Goal: Task Accomplishment & Management: Complete application form

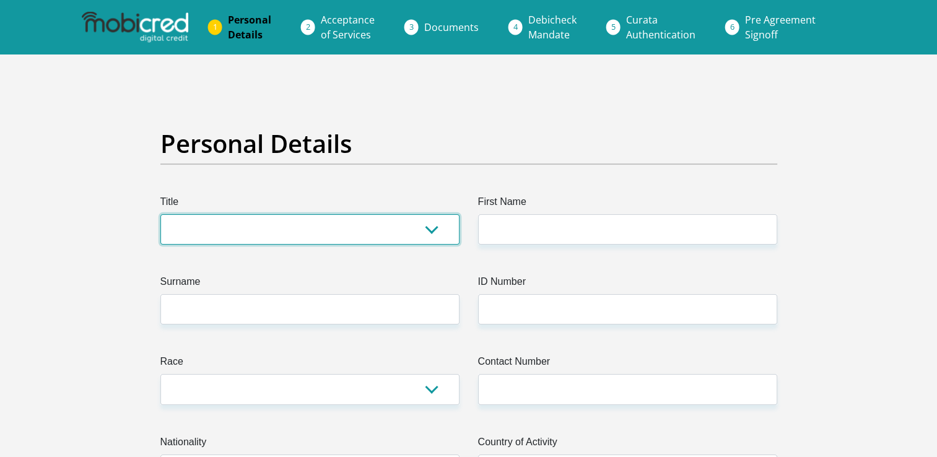
click at [350, 232] on select "Mr Ms Mrs Dr Other" at bounding box center [309, 229] width 299 height 30
select select "Mr"
click at [160, 214] on select "Mr Ms Mrs Dr Other" at bounding box center [309, 229] width 299 height 30
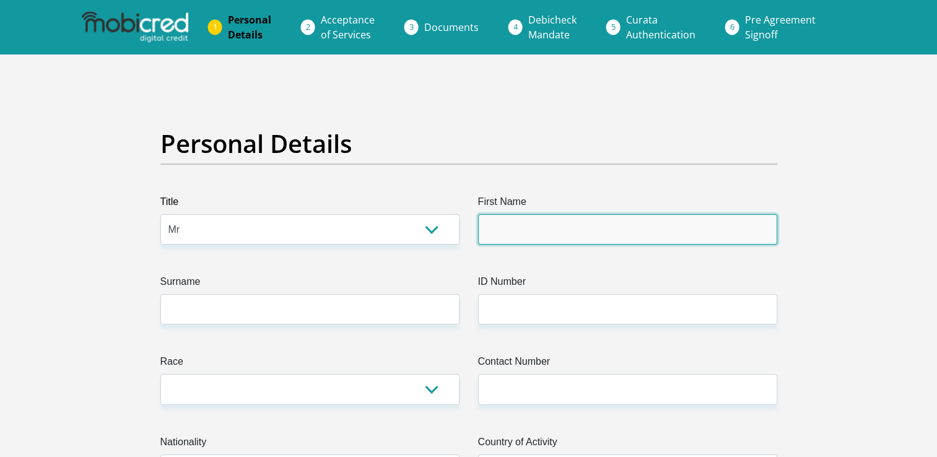
click at [543, 230] on input "First Name" at bounding box center [627, 229] width 299 height 30
type input "Morena"
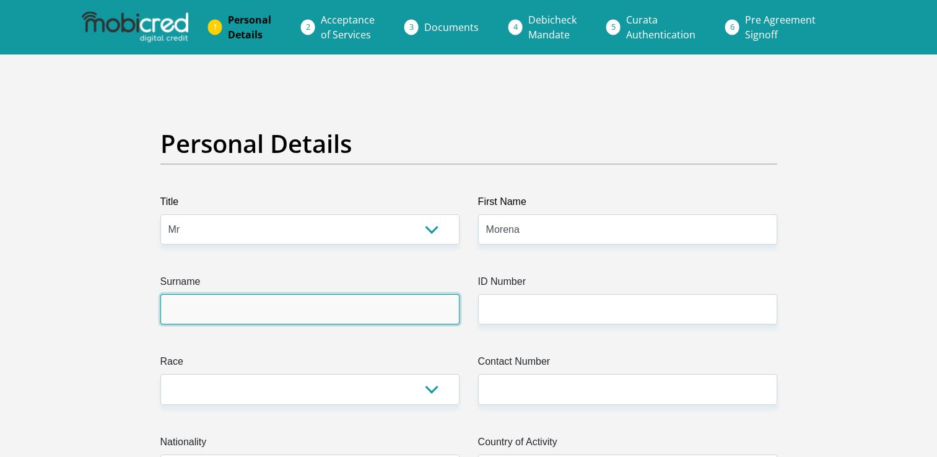
click at [229, 319] on input "Surname" at bounding box center [309, 309] width 299 height 30
type input "Nkatlo"
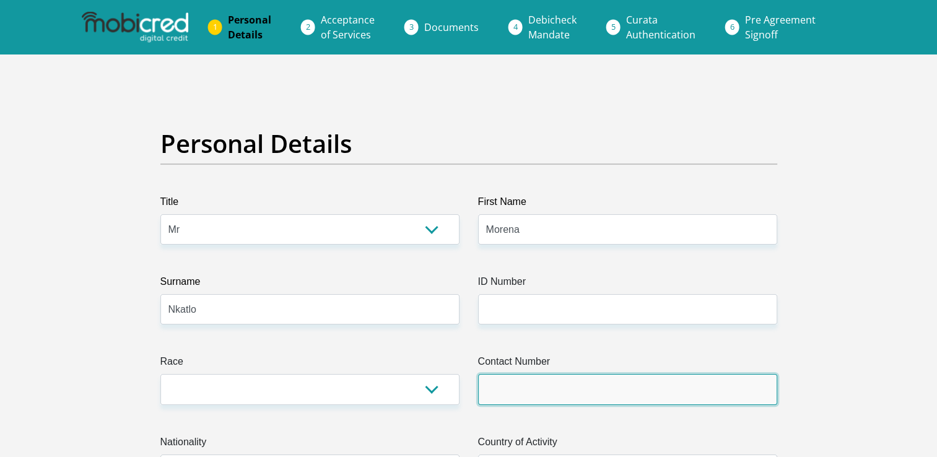
type input "0677626676"
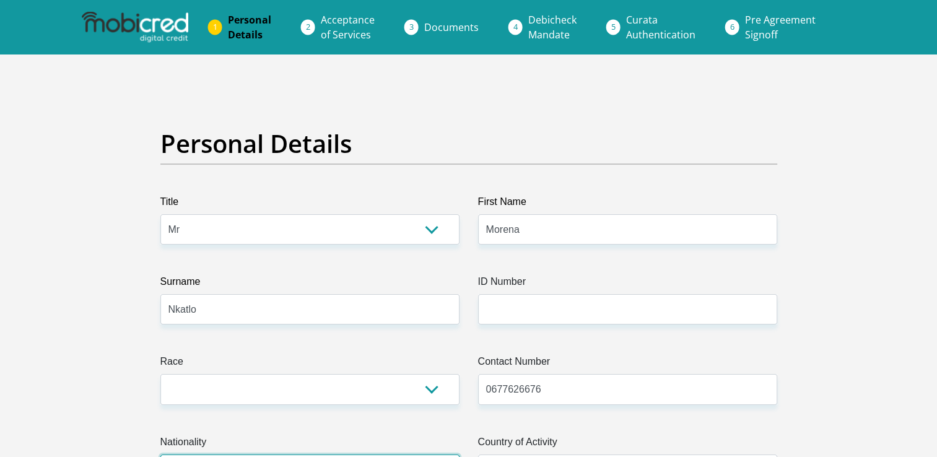
select select "ZAF"
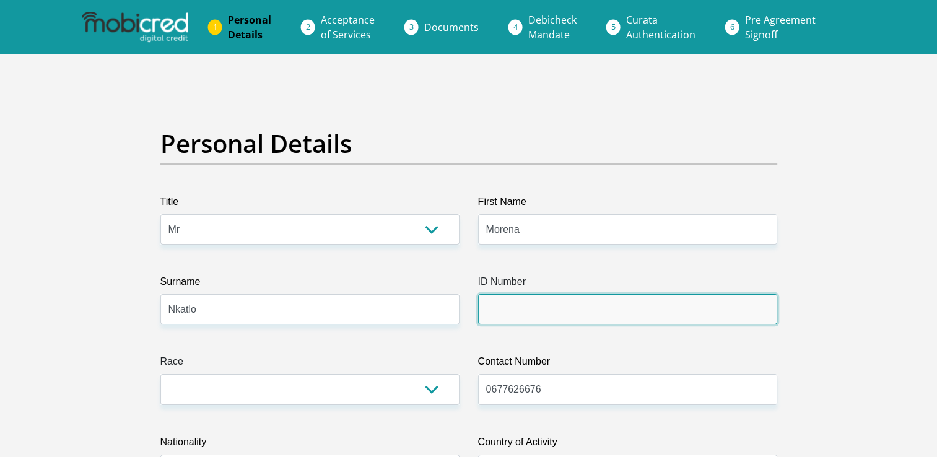
click at [513, 316] on input "ID Number" at bounding box center [627, 309] width 299 height 30
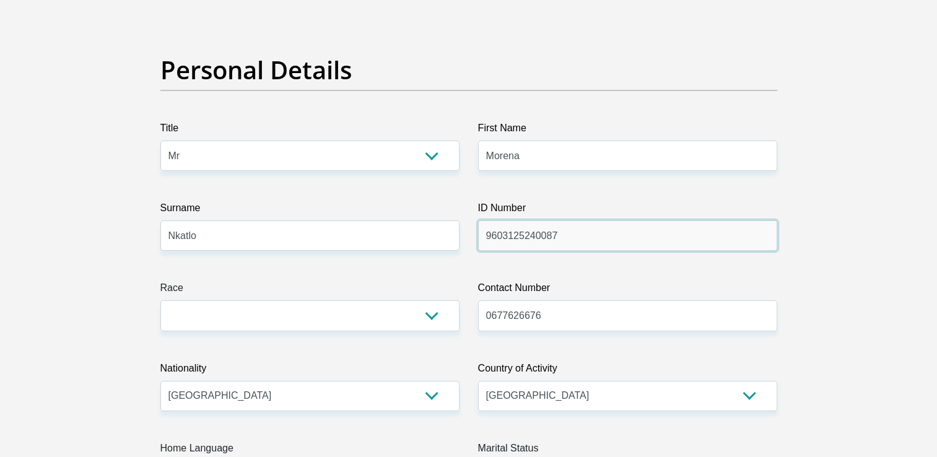
scroll to position [186, 0]
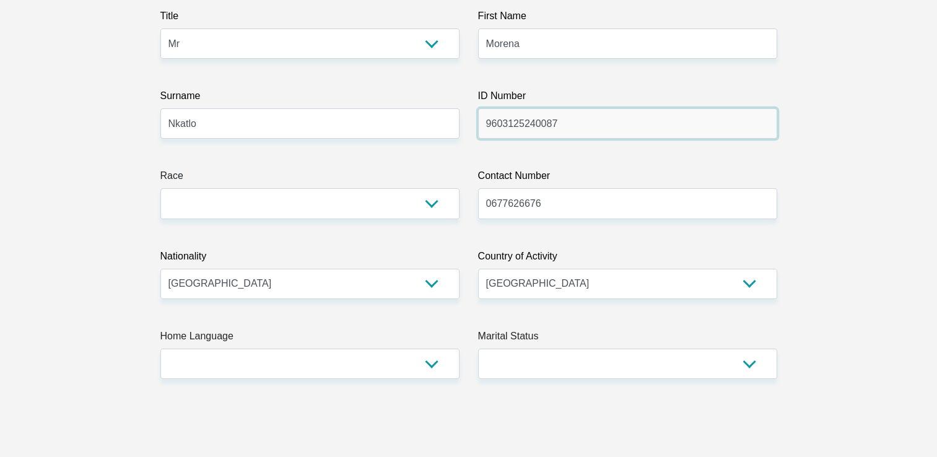
type input "9603125240087"
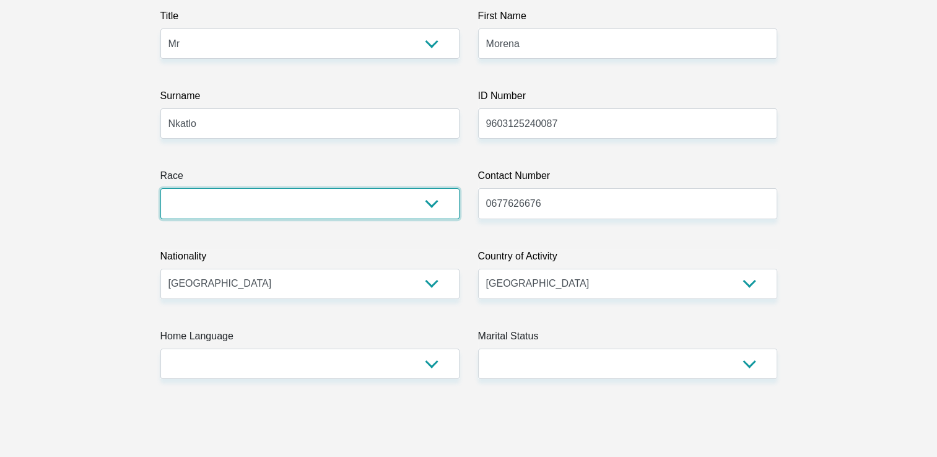
click at [375, 206] on select "Black Coloured Indian White Other" at bounding box center [309, 203] width 299 height 30
select select "1"
click at [160, 188] on select "Black Coloured Indian White Other" at bounding box center [309, 203] width 299 height 30
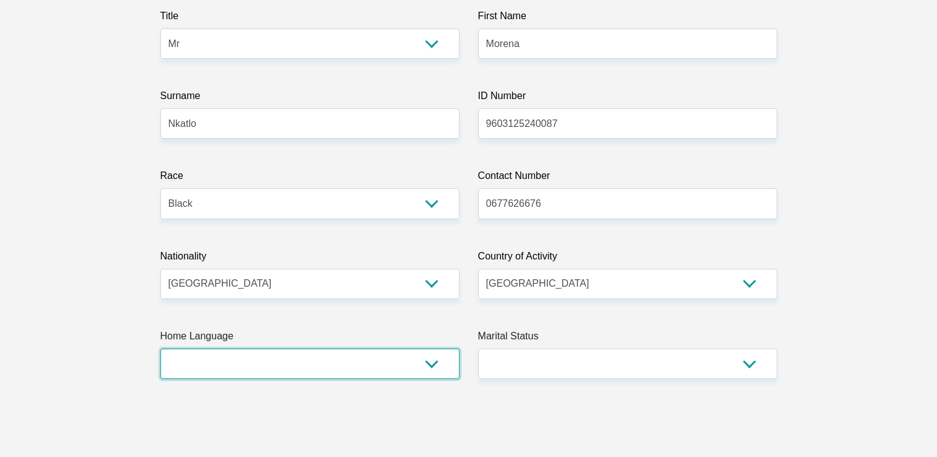
click at [422, 375] on select "Afrikaans English Sepedi South Ndebele Southern Sotho Swati Tsonga Tswana Venda…" at bounding box center [309, 364] width 299 height 30
select select "sot"
click at [160, 349] on select "Afrikaans English Sepedi South Ndebele Southern Sotho Swati Tsonga Tswana Venda…" at bounding box center [309, 364] width 299 height 30
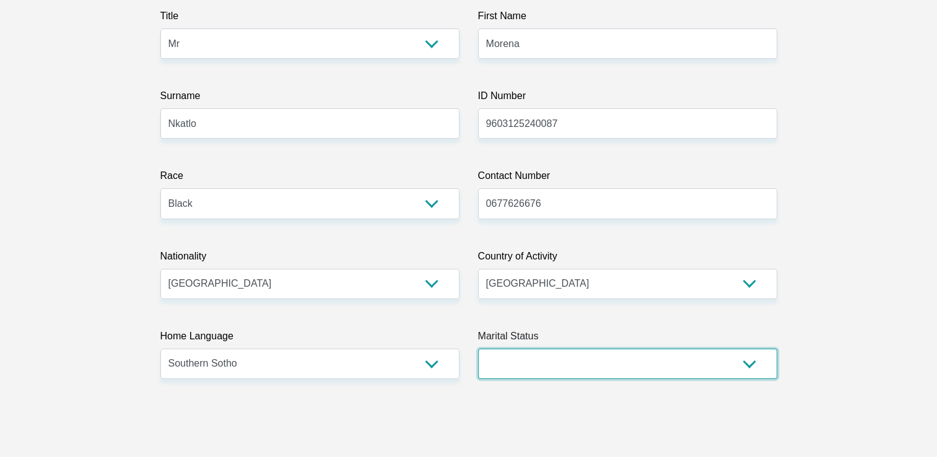
click at [540, 367] on select "Married ANC Single Divorced Widowed Married COP or Customary Law" at bounding box center [627, 364] width 299 height 30
select select "2"
click at [478, 349] on select "Married ANC Single Divorced Widowed Married COP or Customary Law" at bounding box center [627, 364] width 299 height 30
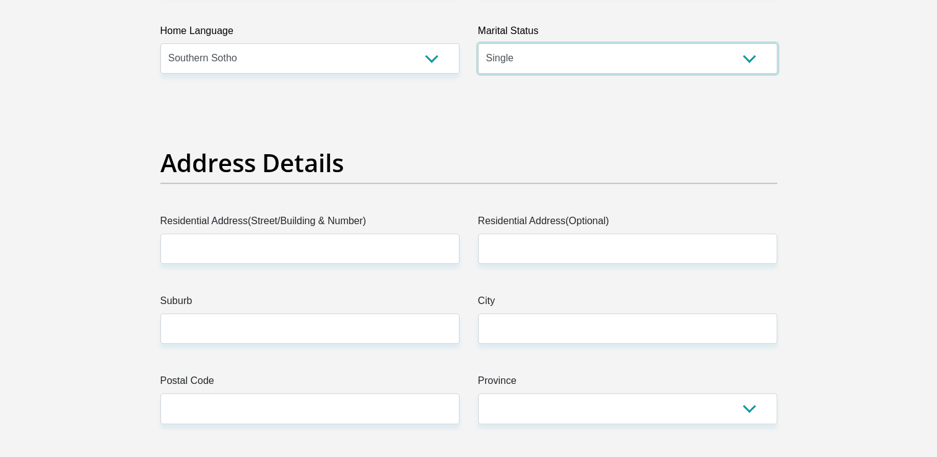
scroll to position [496, 0]
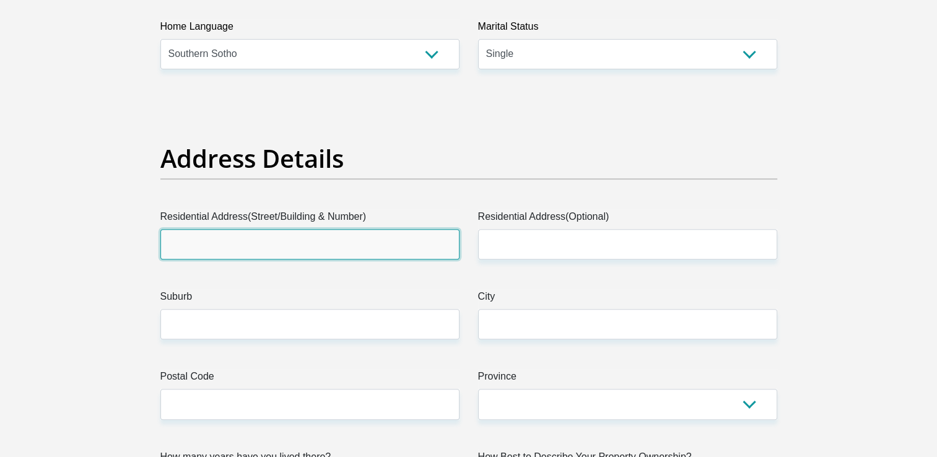
click at [380, 237] on input "Residential Address(Street/Building & Number)" at bounding box center [309, 244] width 299 height 30
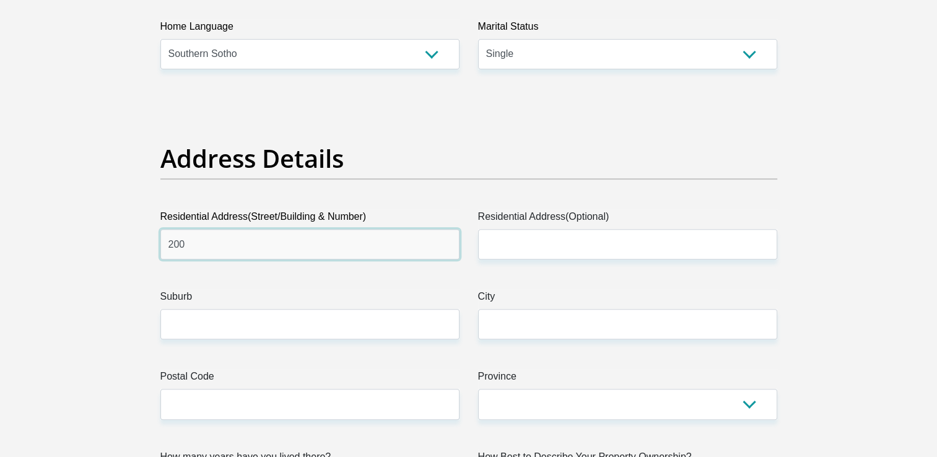
click at [410, 253] on input "200" at bounding box center [309, 244] width 299 height 30
click at [401, 249] on input "200" at bounding box center [309, 244] width 299 height 30
type input "200 maphuru"
type input "200"
click at [193, 248] on input "200 maphuru" at bounding box center [309, 244] width 299 height 30
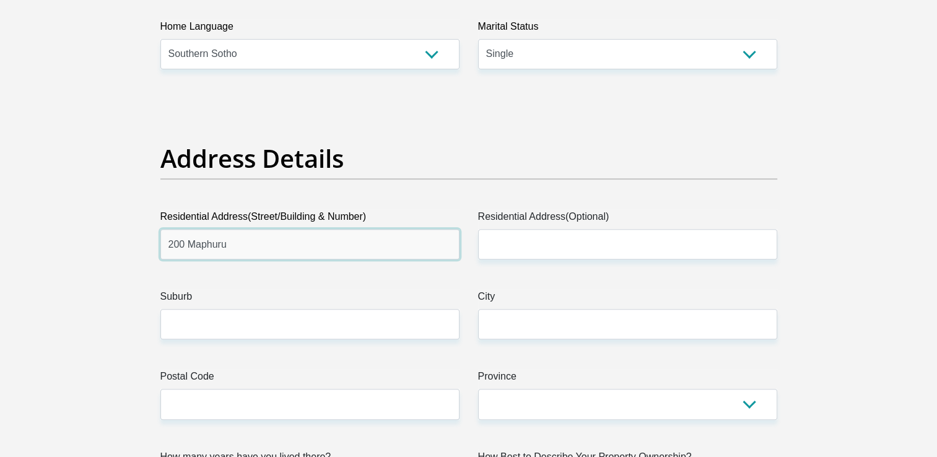
click at [250, 249] on input "200 Maphuru" at bounding box center [309, 244] width 299 height 30
type input "200 Maphuru street"
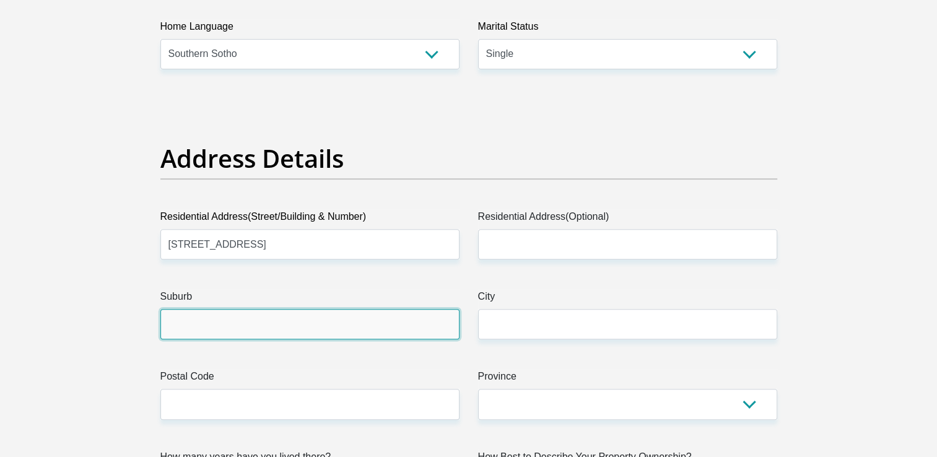
click at [341, 318] on input "Suburb" at bounding box center [309, 324] width 299 height 30
type input "k"
type input "Katlehong"
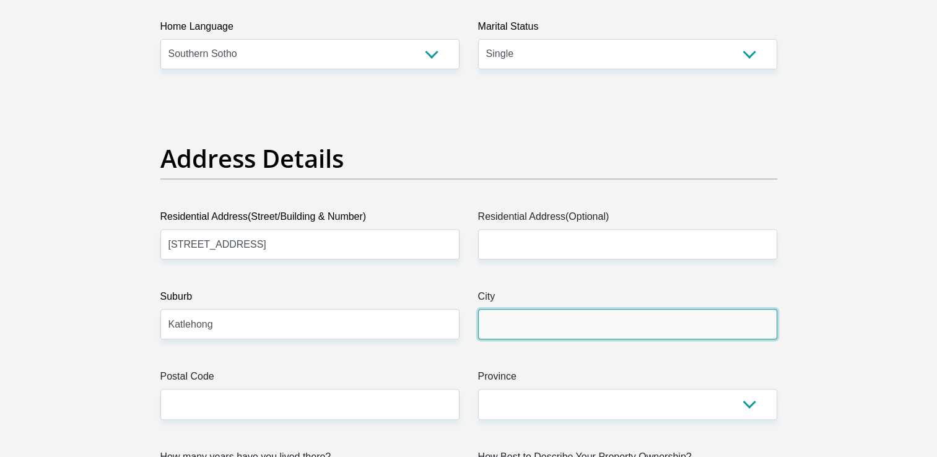
click at [525, 337] on input "City" at bounding box center [627, 324] width 299 height 30
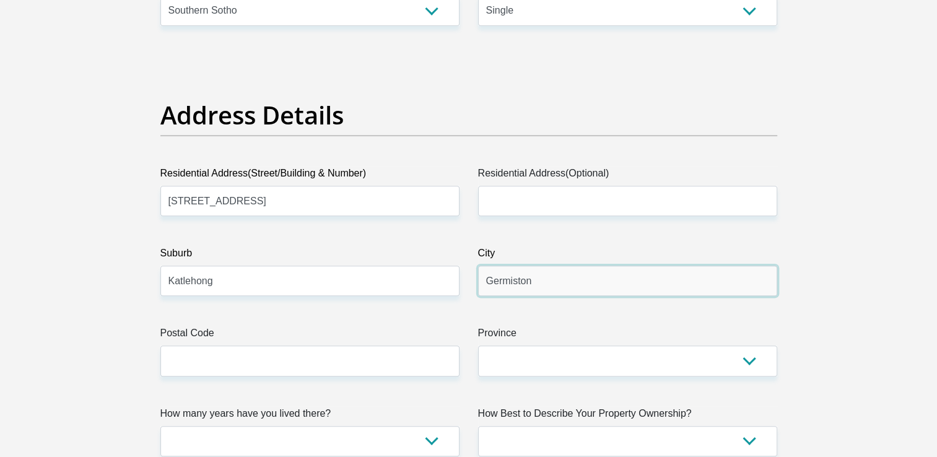
scroll to position [619, 0]
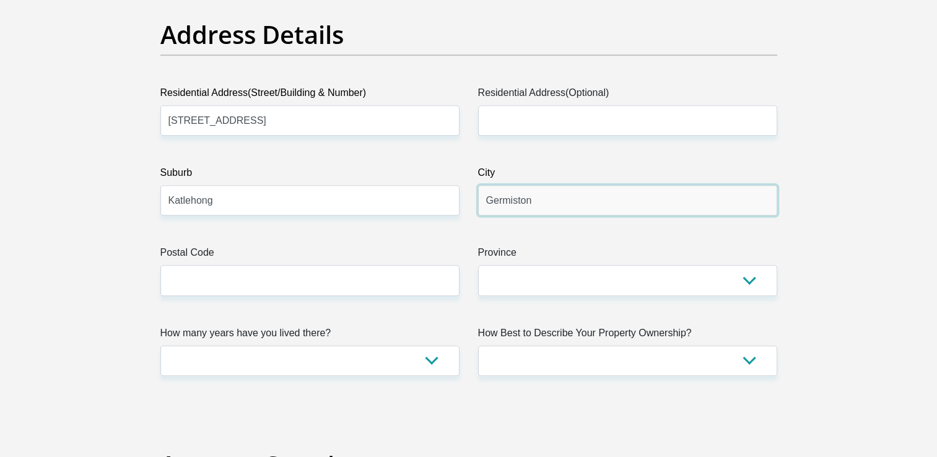
type input "Germiston"
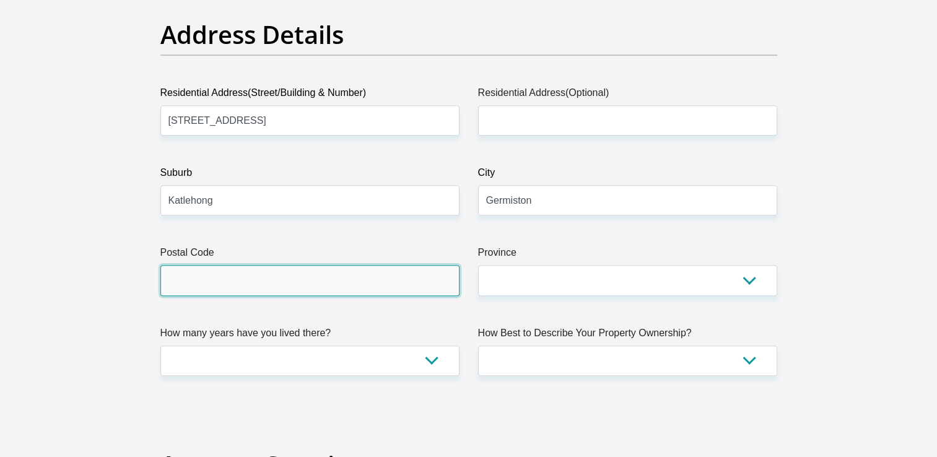
click at [444, 286] on input "Postal Code" at bounding box center [309, 280] width 299 height 30
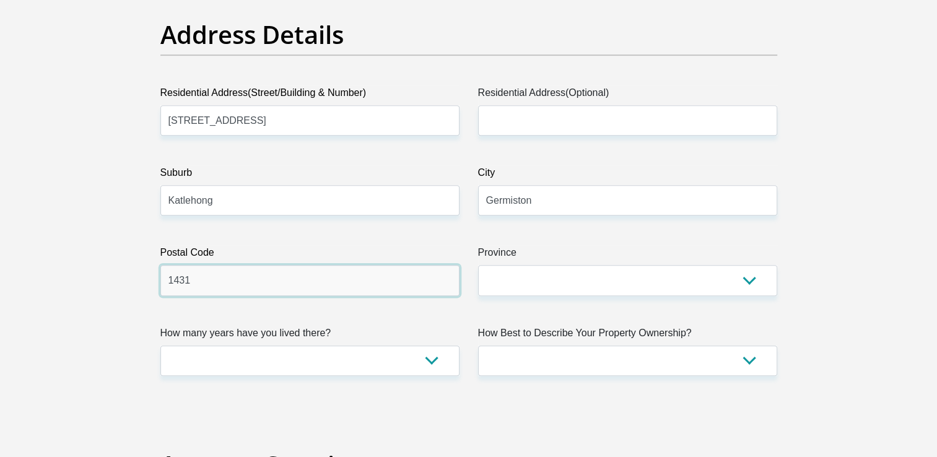
type input "1431"
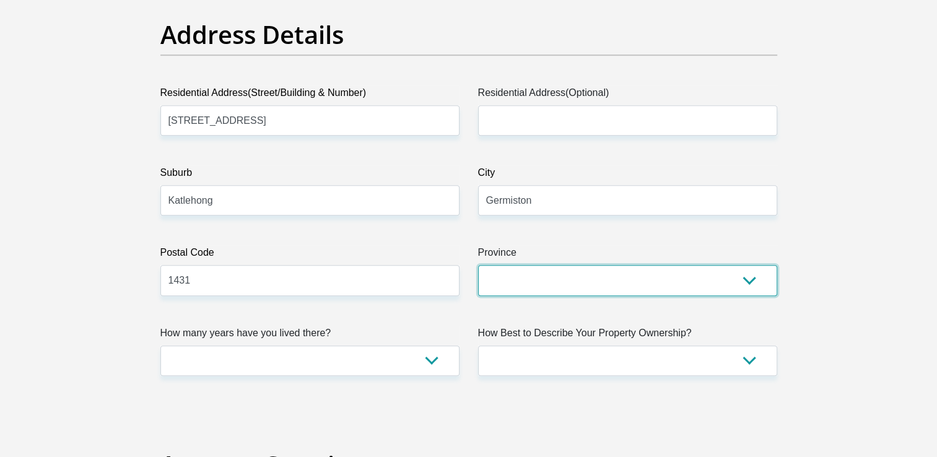
click at [631, 283] on select "Eastern Cape Free State Gauteng KwaZulu-Natal Limpopo Mpumalanga Northern Cape …" at bounding box center [627, 280] width 299 height 30
select select "Gauteng"
click at [478, 265] on select "Eastern Cape Free State Gauteng KwaZulu-Natal Limpopo Mpumalanga Northern Cape …" at bounding box center [627, 280] width 299 height 30
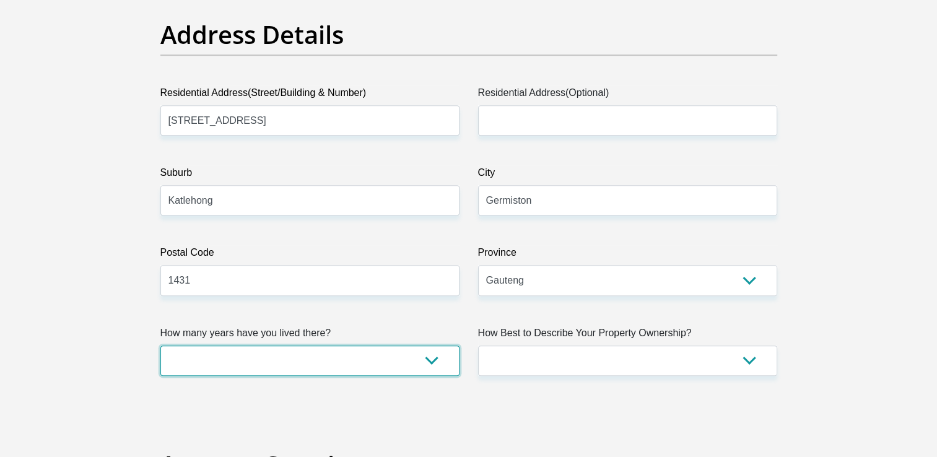
click at [434, 364] on select "less than 1 year 1-3 years 3-5 years 5+ years" at bounding box center [309, 361] width 299 height 30
select select "5"
click at [160, 346] on select "less than 1 year 1-3 years 3-5 years 5+ years" at bounding box center [309, 361] width 299 height 30
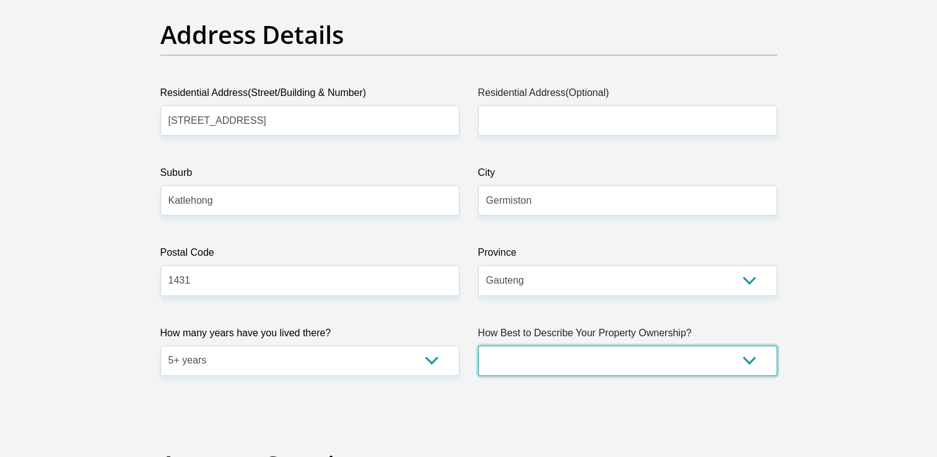
click at [704, 362] on select "Owned Rented Family Owned Company Dwelling" at bounding box center [627, 361] width 299 height 30
select select "parents"
click at [478, 346] on select "Owned Rented Family Owned Company Dwelling" at bounding box center [627, 361] width 299 height 30
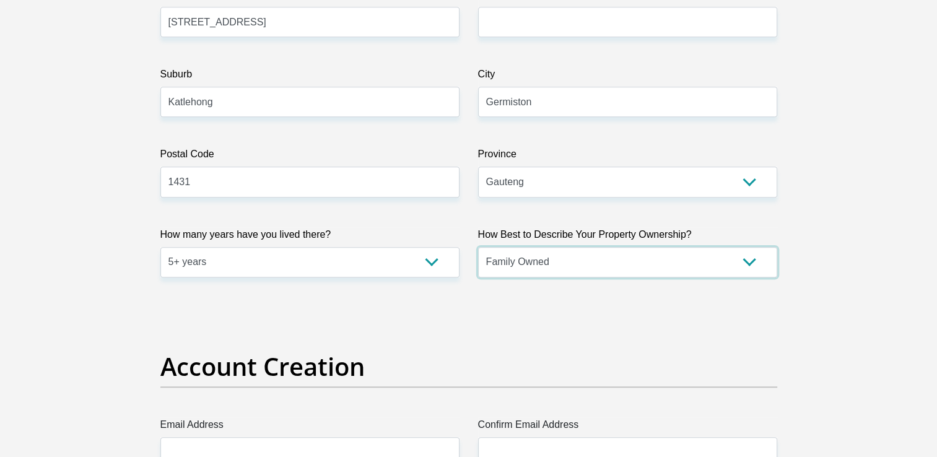
scroll to position [867, 0]
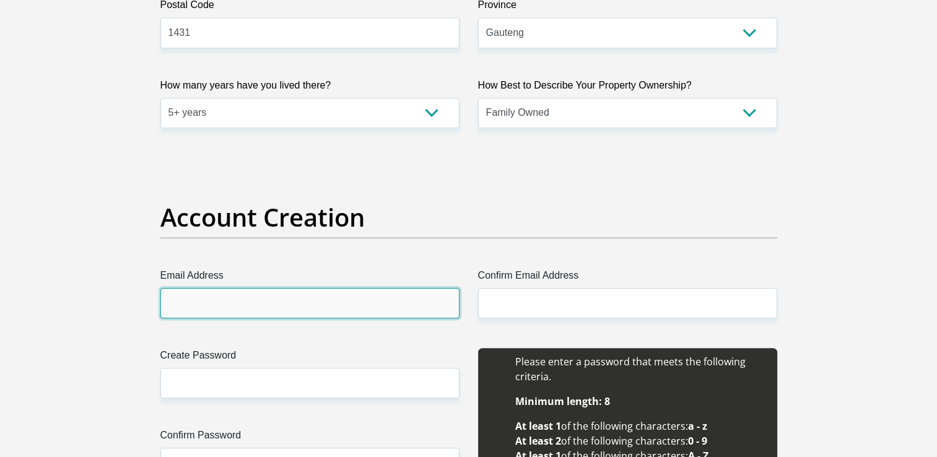
click at [392, 304] on input "Email Address" at bounding box center [309, 303] width 299 height 30
type input "cat.morenankatlo@gmail.com"
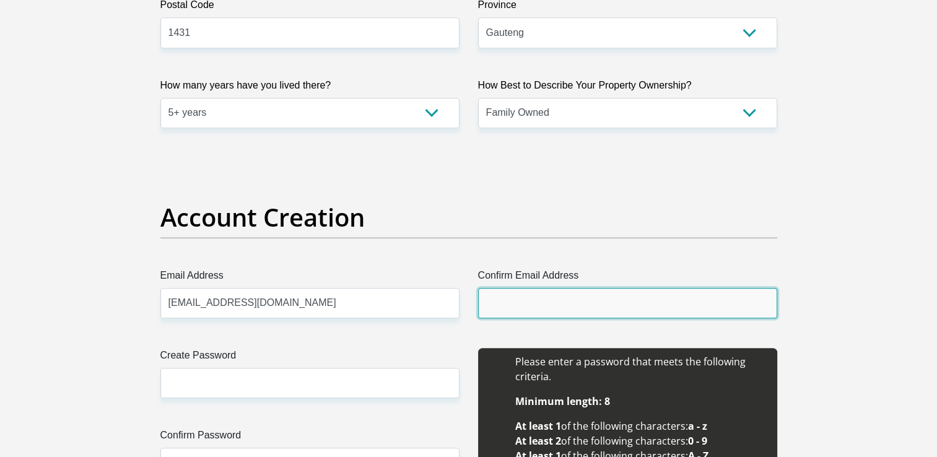
type input "cat.morenankatlo@gmail.com"
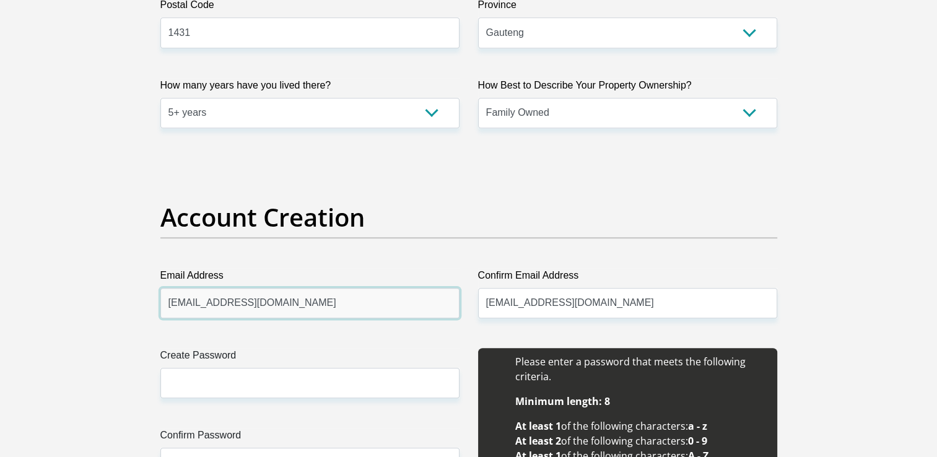
scroll to position [929, 0]
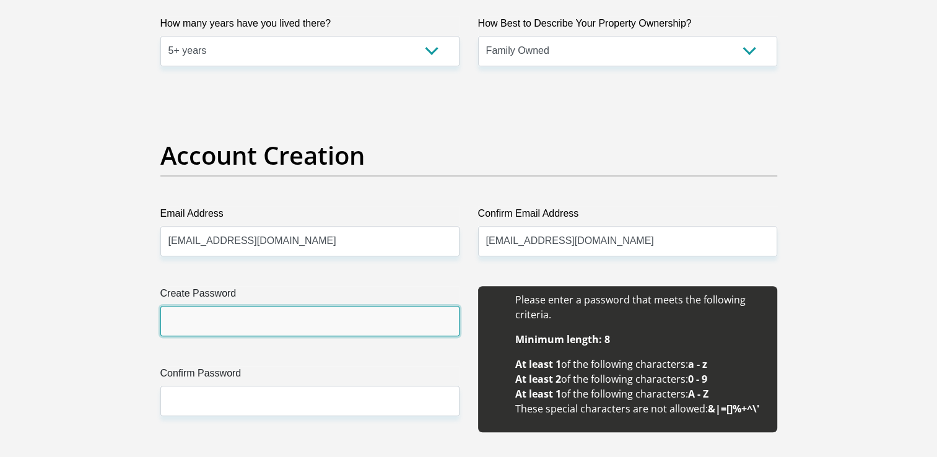
click at [370, 321] on input "Create Password" at bounding box center [309, 321] width 299 height 30
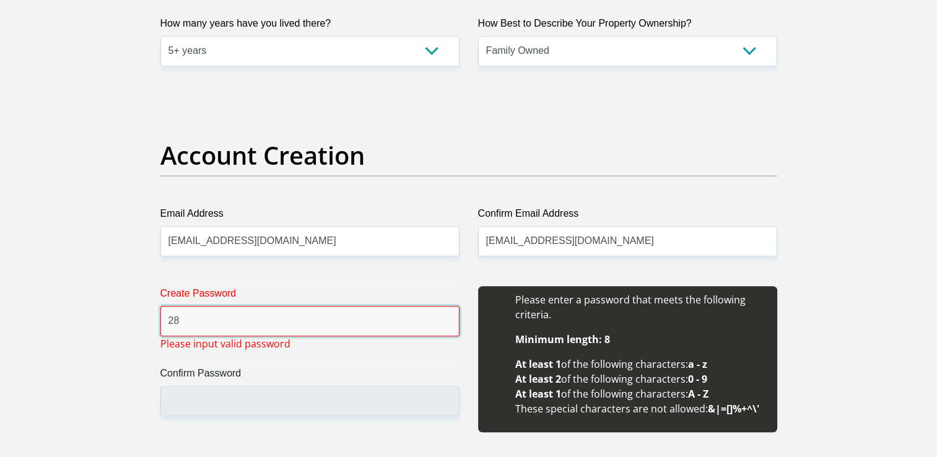
type input "2"
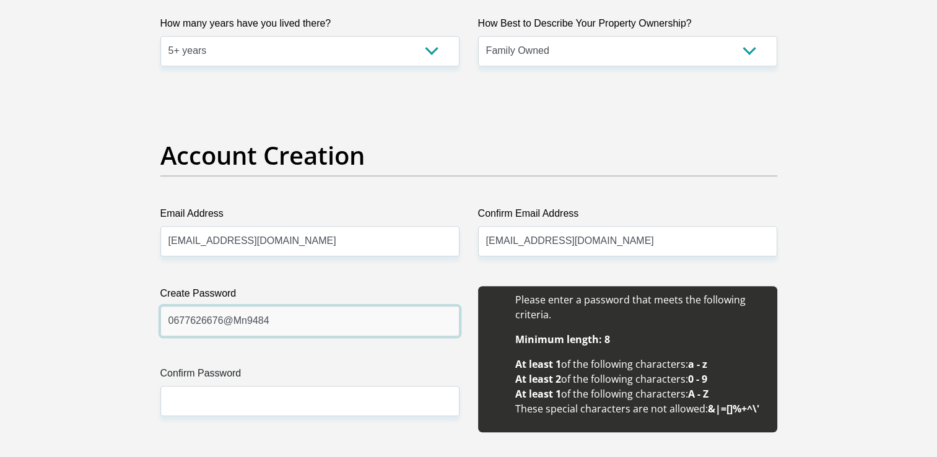
type input "0677626676@Mn9484"
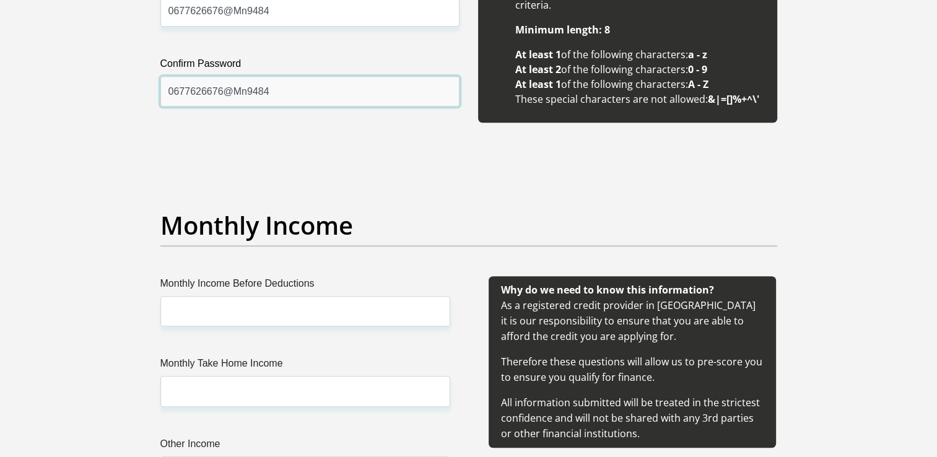
scroll to position [1301, 0]
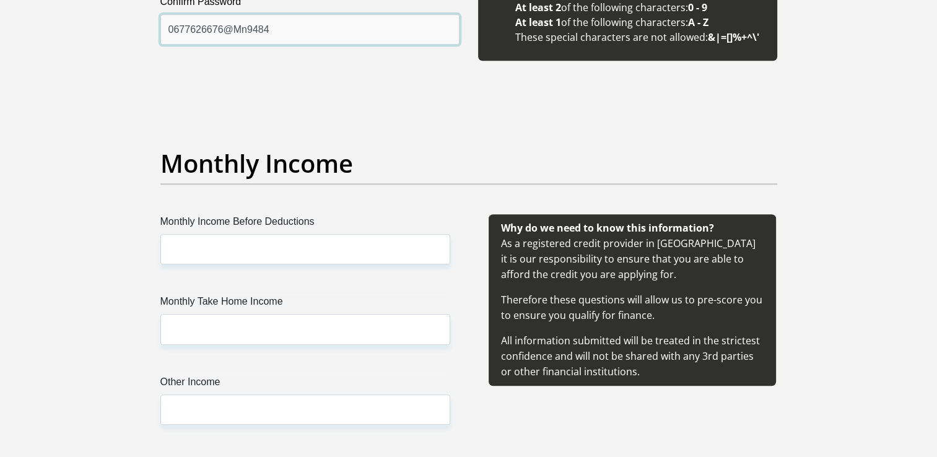
type input "0677626676@Mn9484"
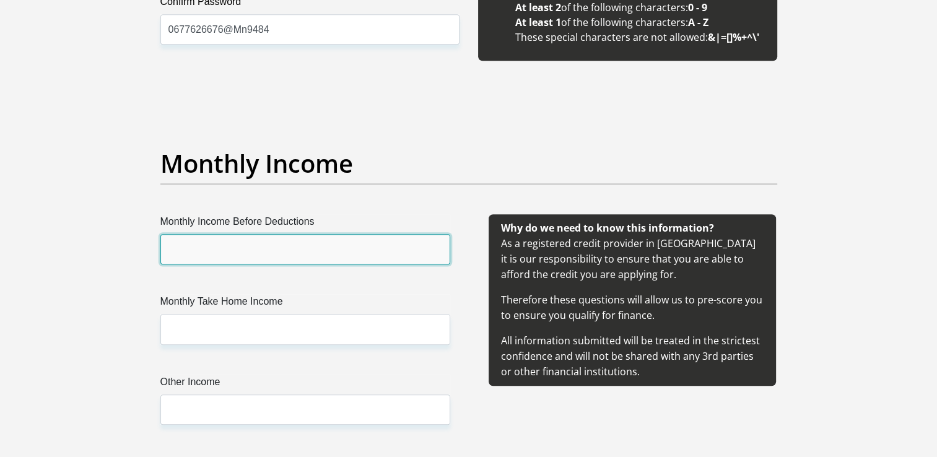
click at [266, 253] on input "Monthly Income Before Deductions" at bounding box center [305, 249] width 290 height 30
type input "17649.73"
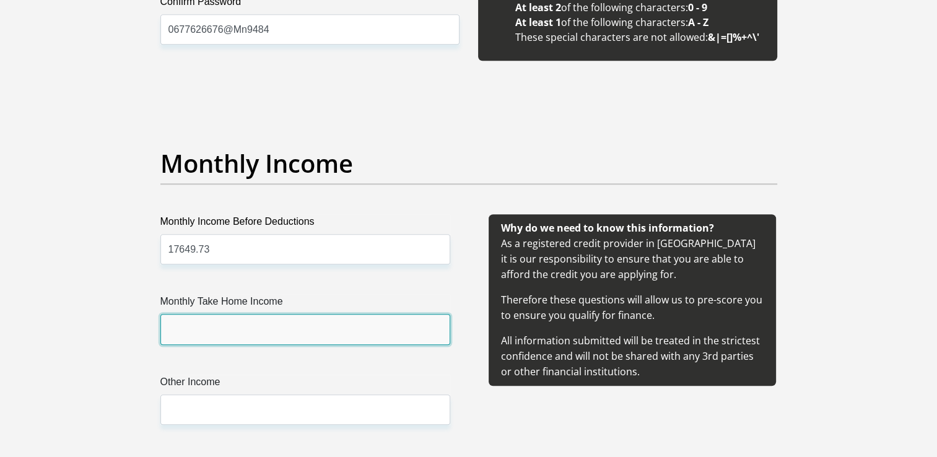
click at [230, 330] on input "Monthly Take Home Income" at bounding box center [305, 329] width 290 height 30
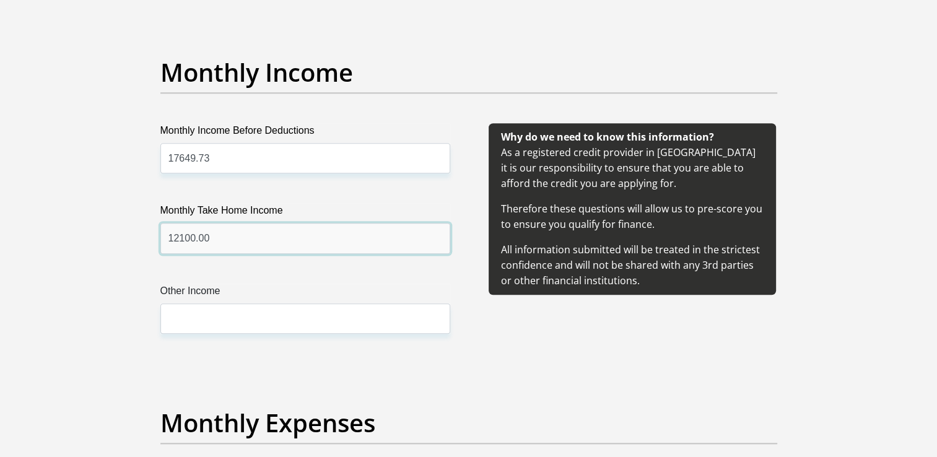
scroll to position [1487, 0]
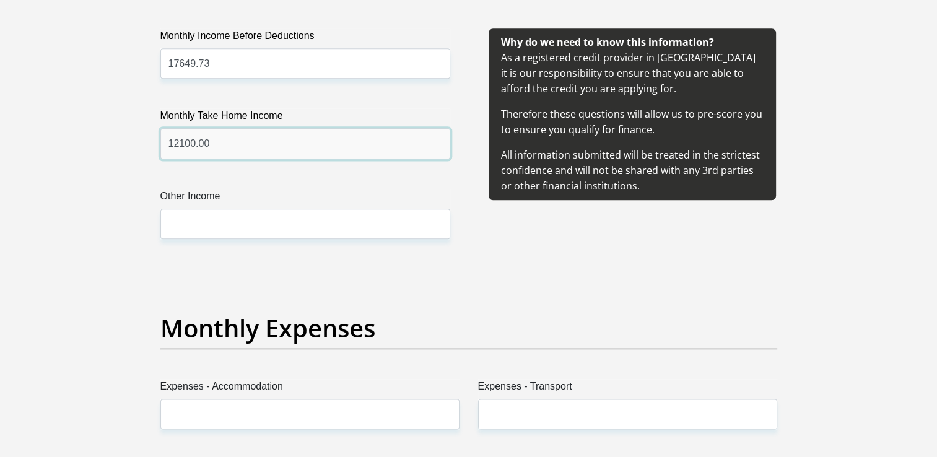
type input "12100.00"
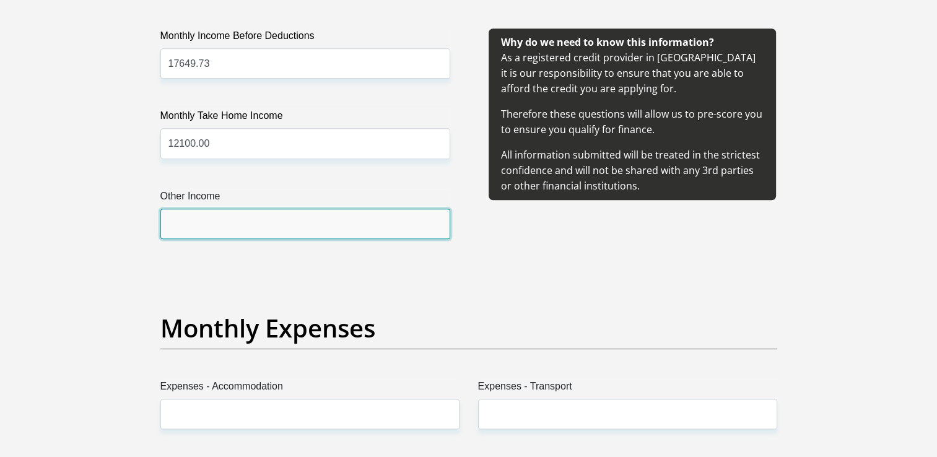
click at [217, 219] on input "Other Income" at bounding box center [305, 224] width 290 height 30
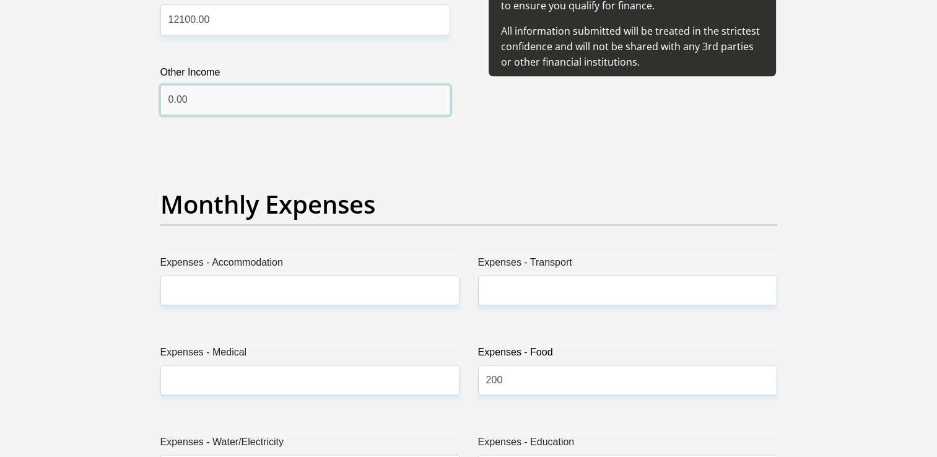
type input "0.00"
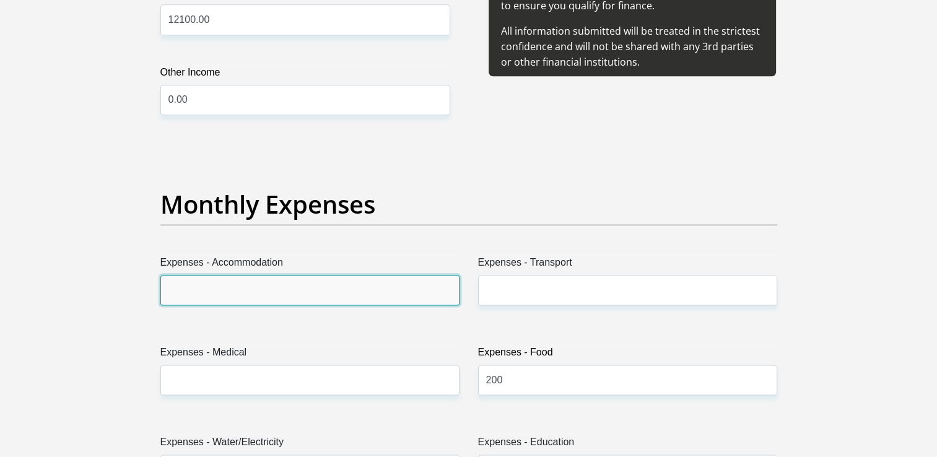
click at [266, 285] on input "Expenses - Accommodation" at bounding box center [309, 290] width 299 height 30
type input "0.00"
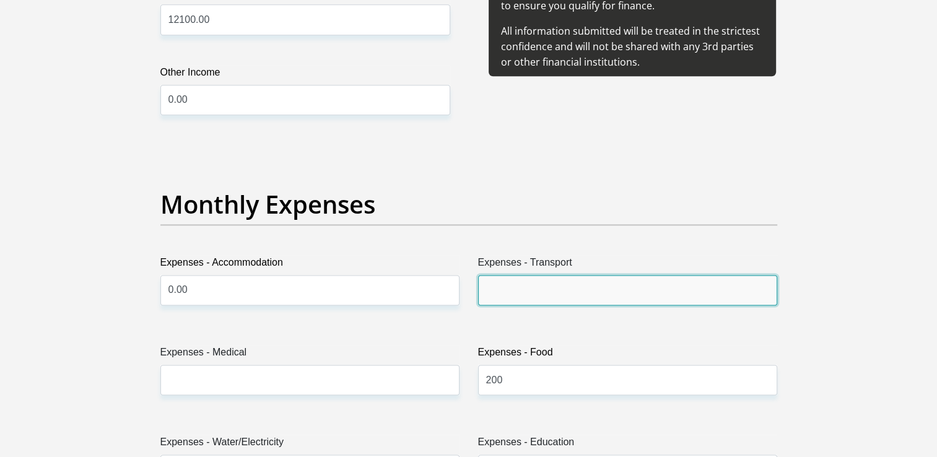
click at [551, 281] on input "Expenses - Transport" at bounding box center [627, 290] width 299 height 30
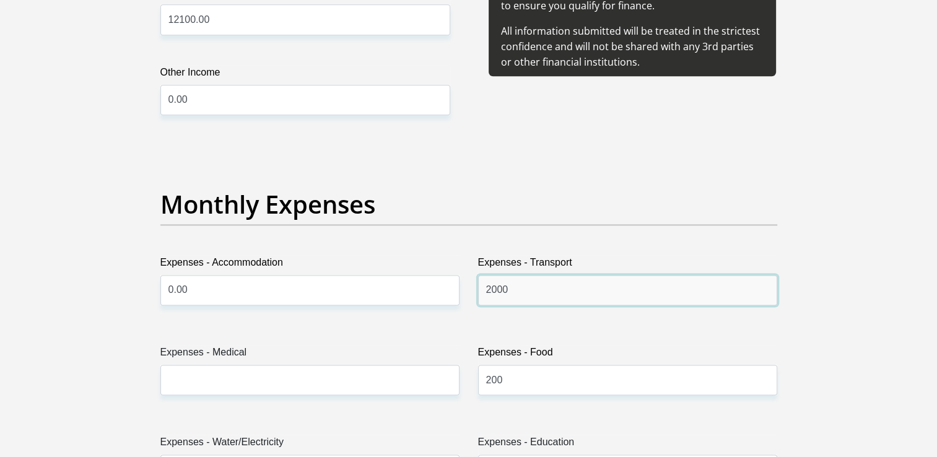
type input "2000"
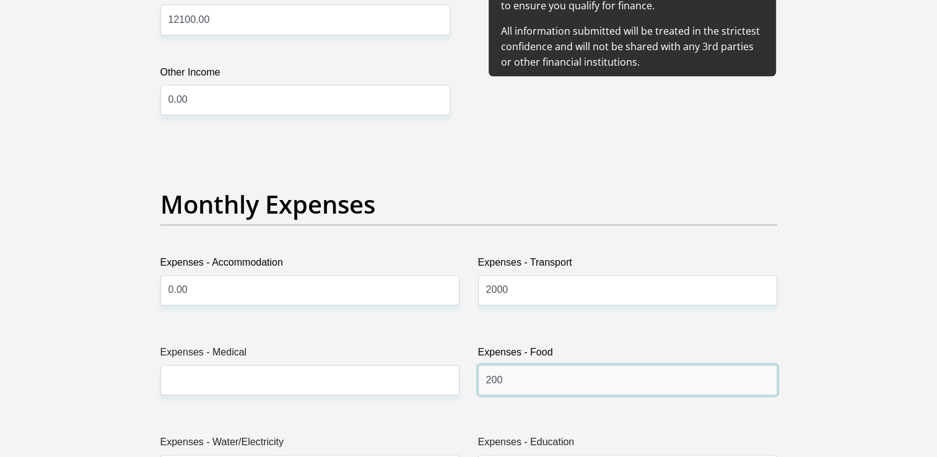
click at [520, 377] on input "200" at bounding box center [627, 380] width 299 height 30
type input "2"
type input "1500"
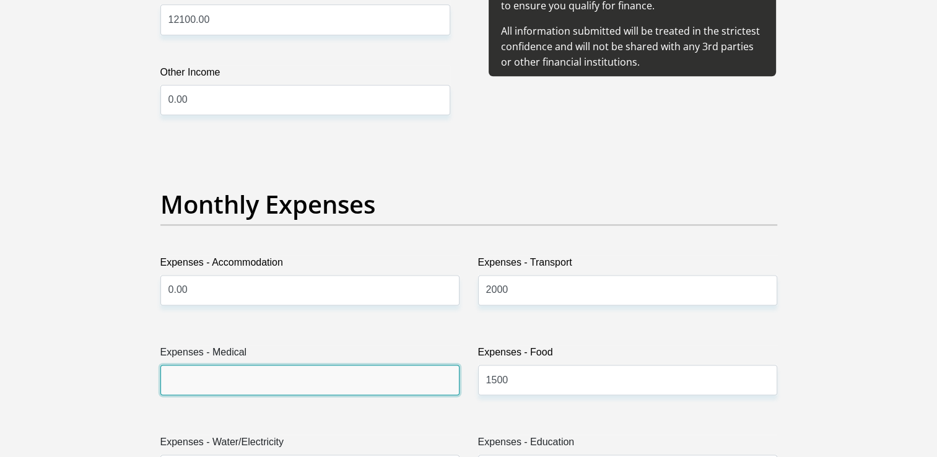
click at [376, 382] on input "Expenses - Medical" at bounding box center [309, 380] width 299 height 30
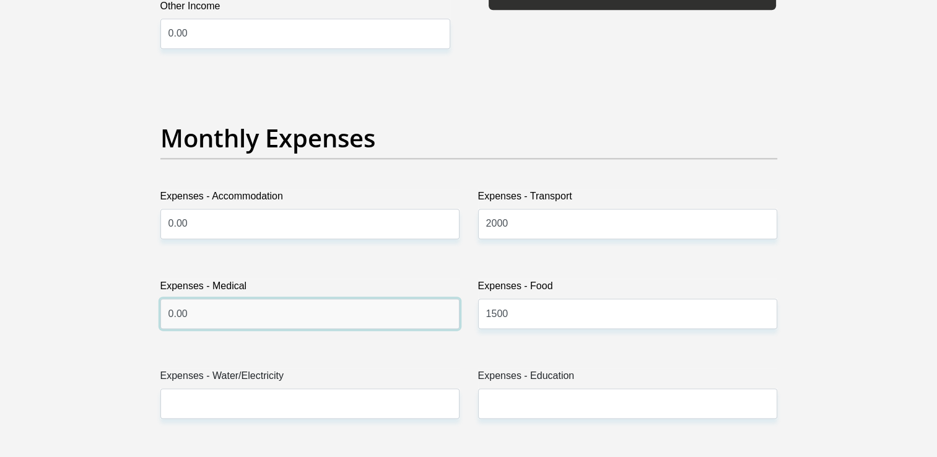
scroll to position [1796, 0]
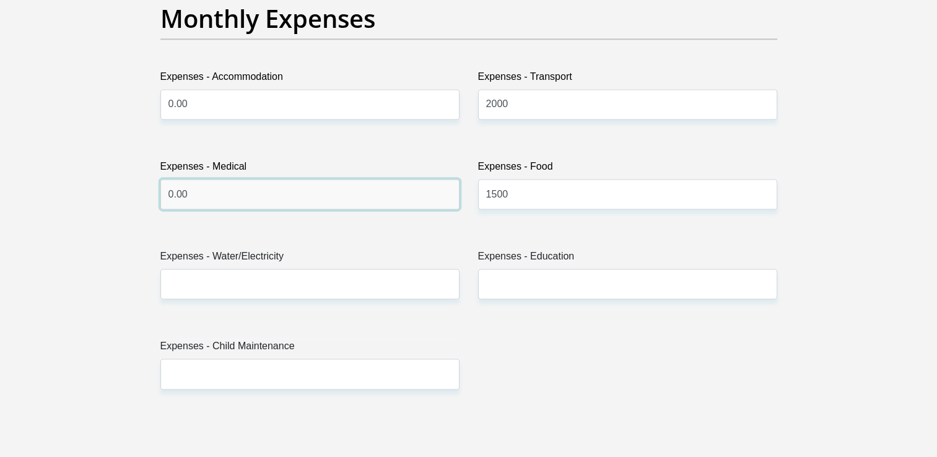
type input "0.00"
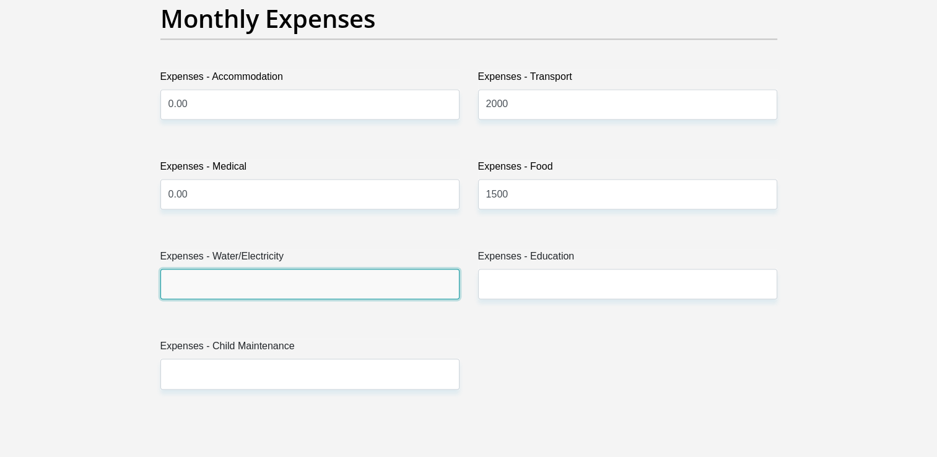
click at [341, 293] on input "Expenses - Water/Electricity" at bounding box center [309, 284] width 299 height 30
type input "0.00"
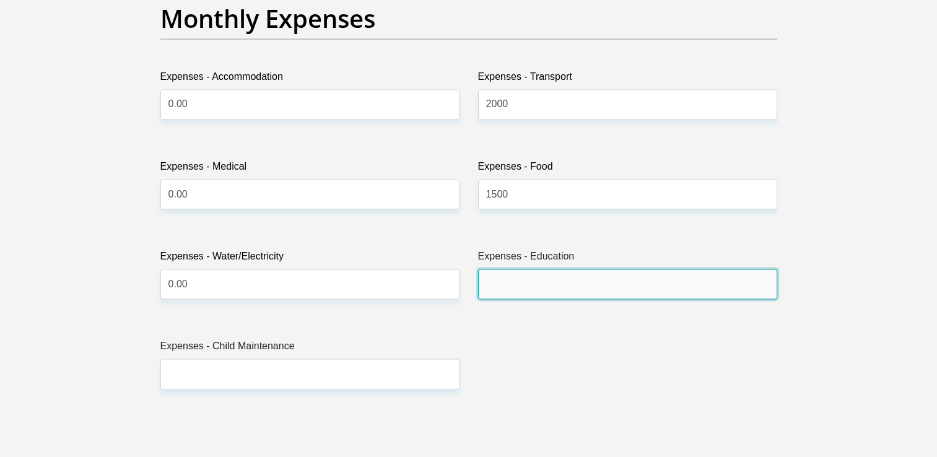
click at [493, 289] on input "Expenses - Education" at bounding box center [627, 284] width 299 height 30
type input "0.00"
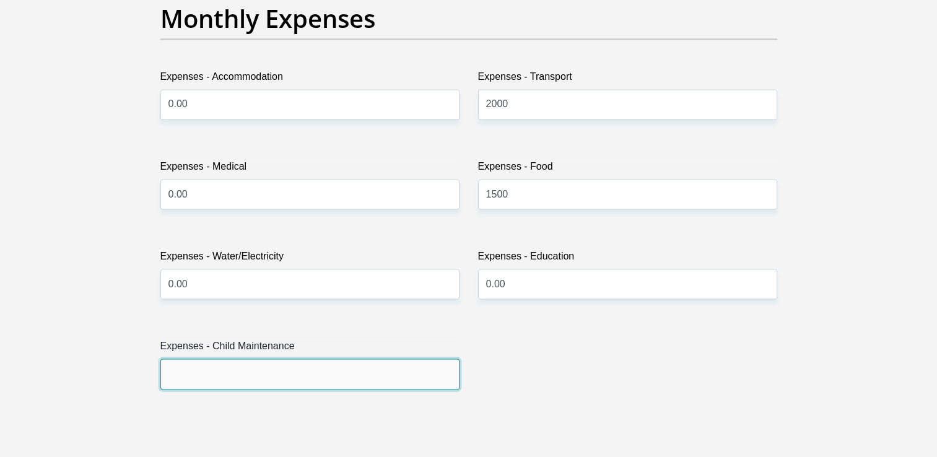
click at [342, 378] on input "Expenses - Child Maintenance" at bounding box center [309, 374] width 299 height 30
type input "."
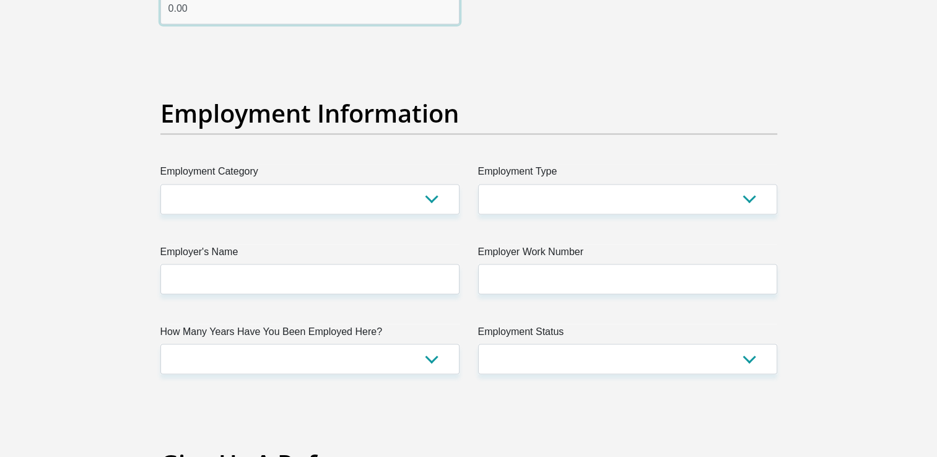
scroll to position [2168, 0]
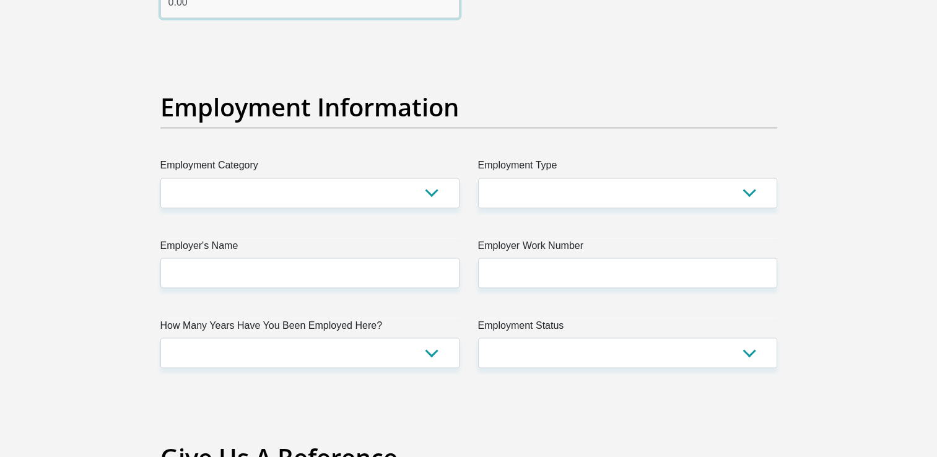
type input "0.00"
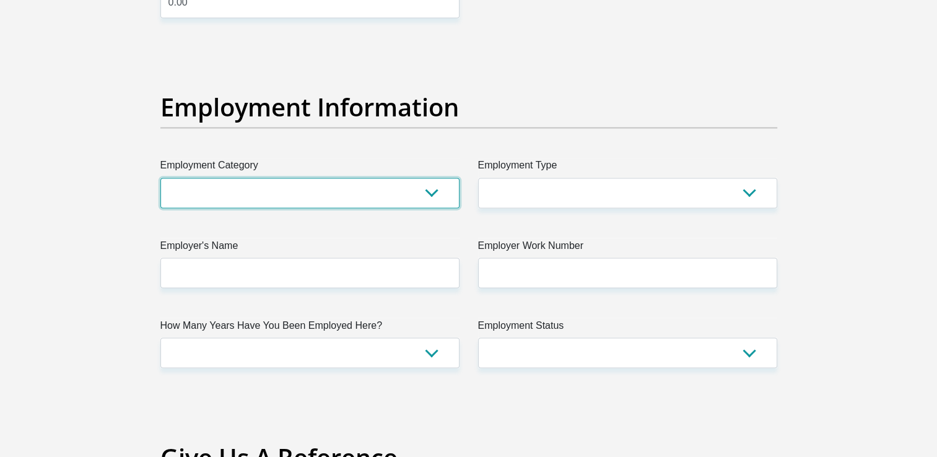
click at [439, 192] on select "AGRICULTURE ALCOHOL & TOBACCO CONSTRUCTION MATERIALS METALLURGY EQUIPMENT FOR R…" at bounding box center [309, 193] width 299 height 30
select select "17"
click at [160, 178] on select "AGRICULTURE ALCOHOL & TOBACCO CONSTRUCTION MATERIALS METALLURGY EQUIPMENT FOR R…" at bounding box center [309, 193] width 299 height 30
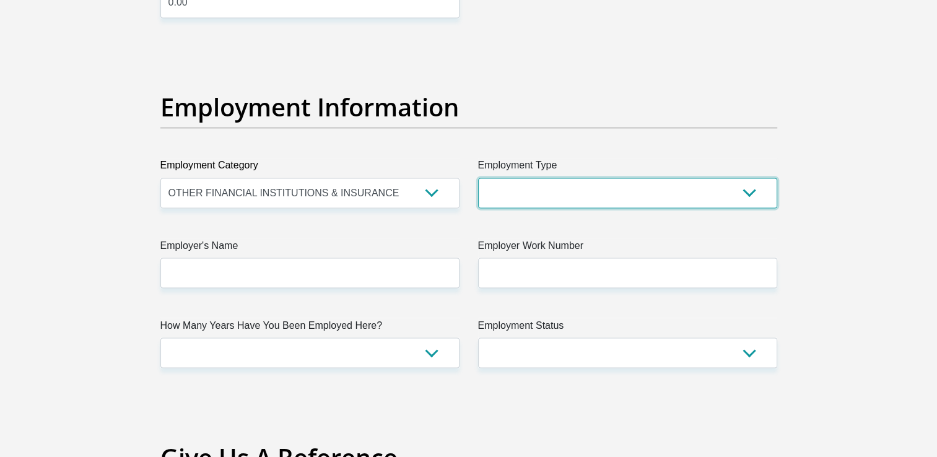
click at [554, 188] on select "College/Lecturer Craft Seller Creative Driver Executive Farmer Forces - Non Com…" at bounding box center [627, 193] width 299 height 30
select select "Sales"
click at [478, 178] on select "College/Lecturer Craft Seller Creative Driver Executive Farmer Forces - Non Com…" at bounding box center [627, 193] width 299 height 30
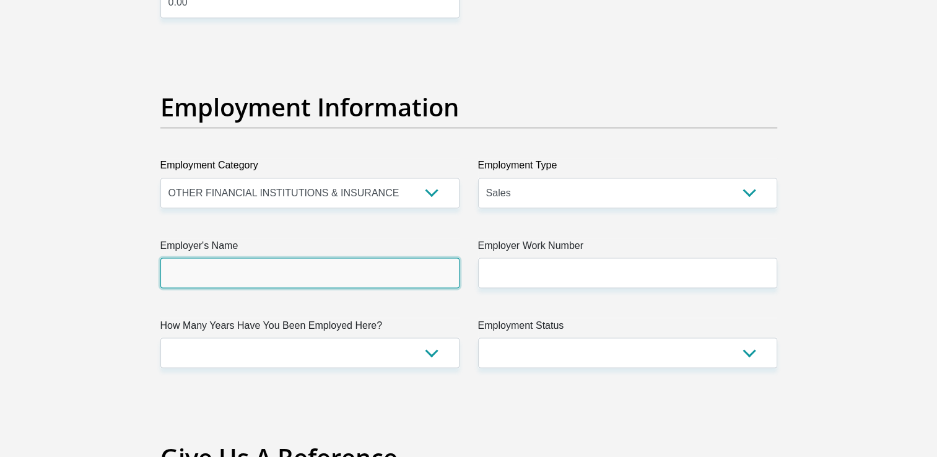
click at [348, 281] on input "Employer's Name" at bounding box center [309, 273] width 299 height 30
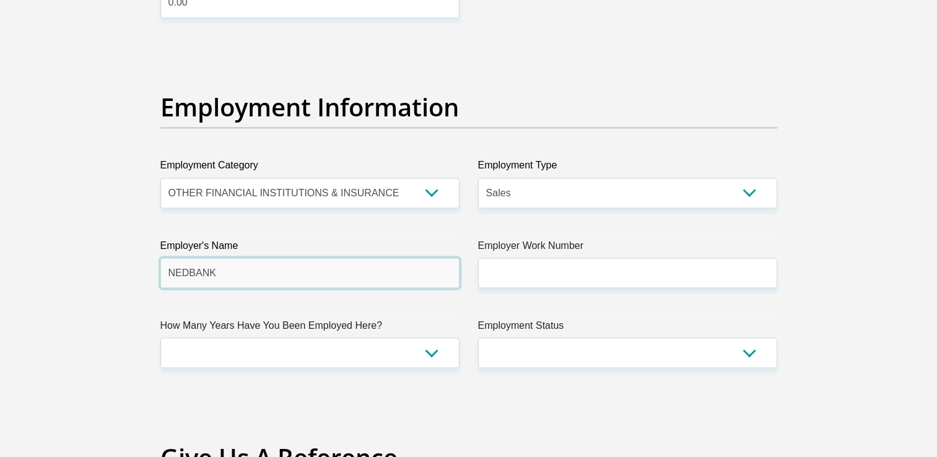
type input "NEDBANK"
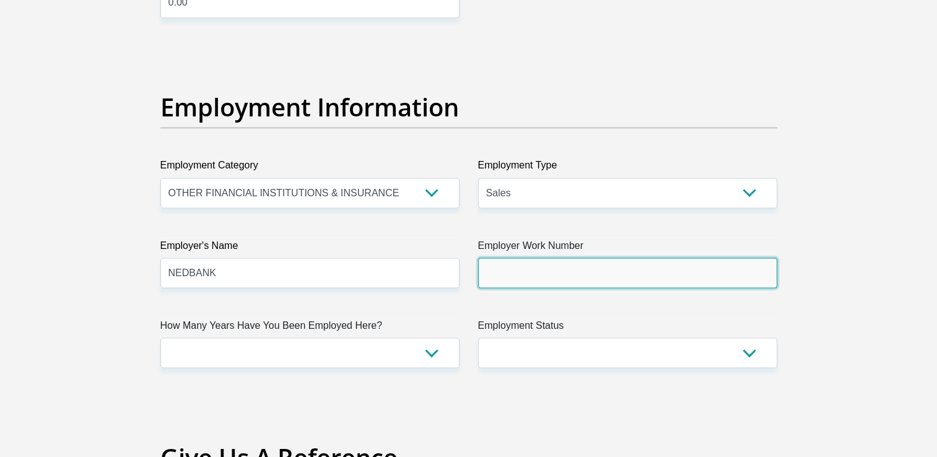
click at [507, 280] on input "Employer Work Number" at bounding box center [627, 273] width 299 height 30
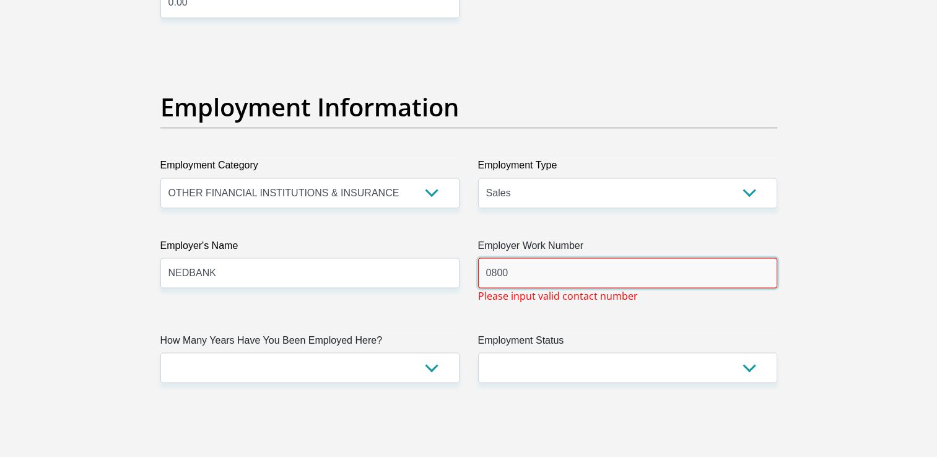
type input "0800555111"
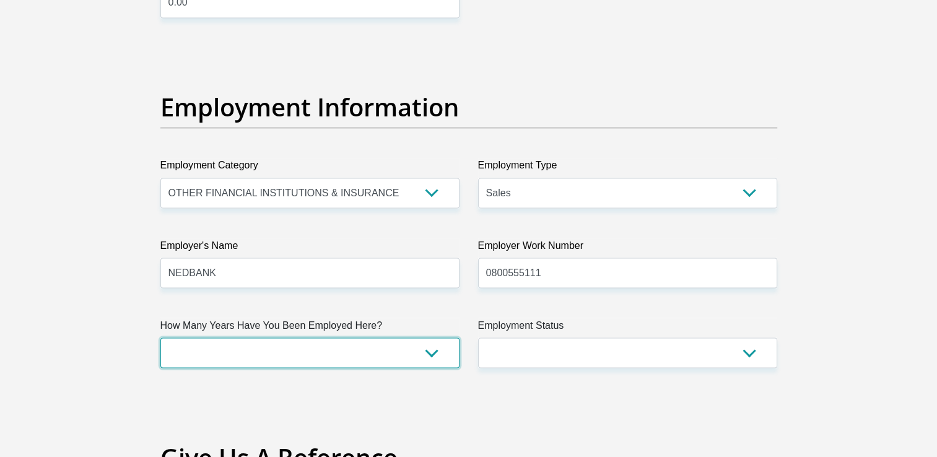
click at [427, 352] on select "less than 1 year 1-3 years 3-5 years 5+ years" at bounding box center [309, 353] width 299 height 30
select select "24"
click at [160, 338] on select "less than 1 year 1-3 years 3-5 years 5+ years" at bounding box center [309, 353] width 299 height 30
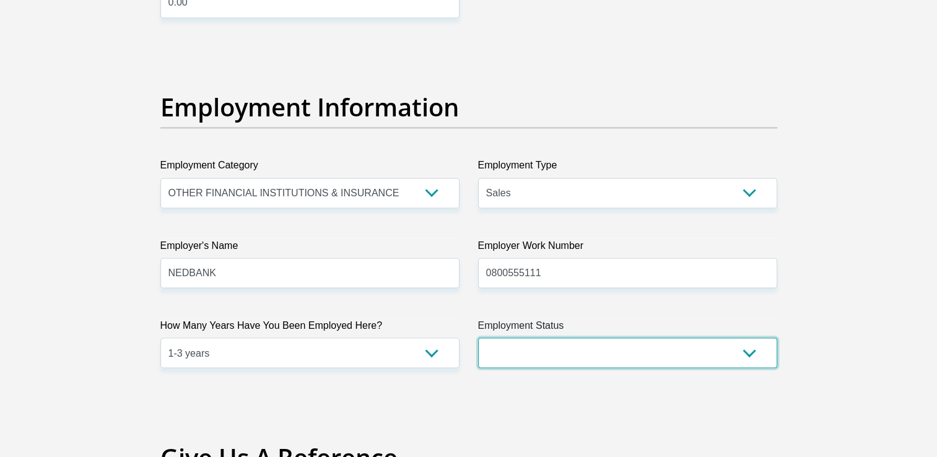
click at [689, 363] on select "Permanent/Full-time Part-time/Casual Contract Worker Self-Employed Housewife Re…" at bounding box center [627, 353] width 299 height 30
select select "1"
click at [478, 338] on select "Permanent/Full-time Part-time/Casual Contract Worker Self-Employed Housewife Re…" at bounding box center [627, 353] width 299 height 30
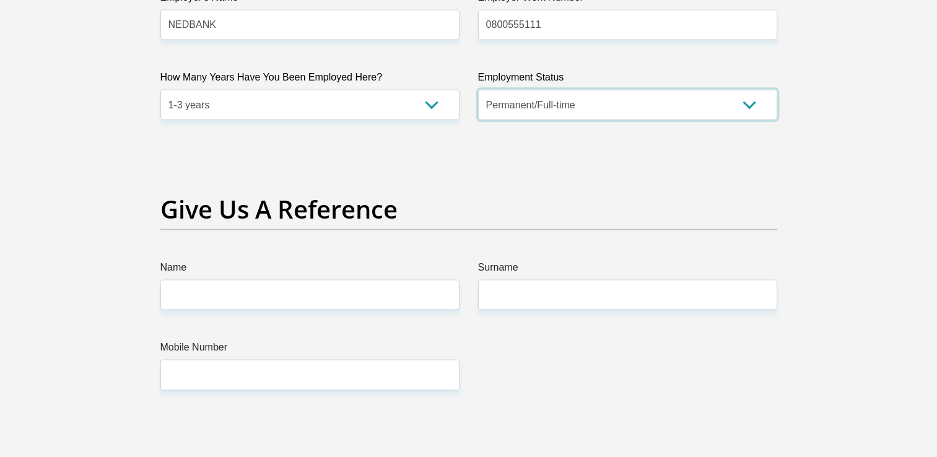
scroll to position [2478, 0]
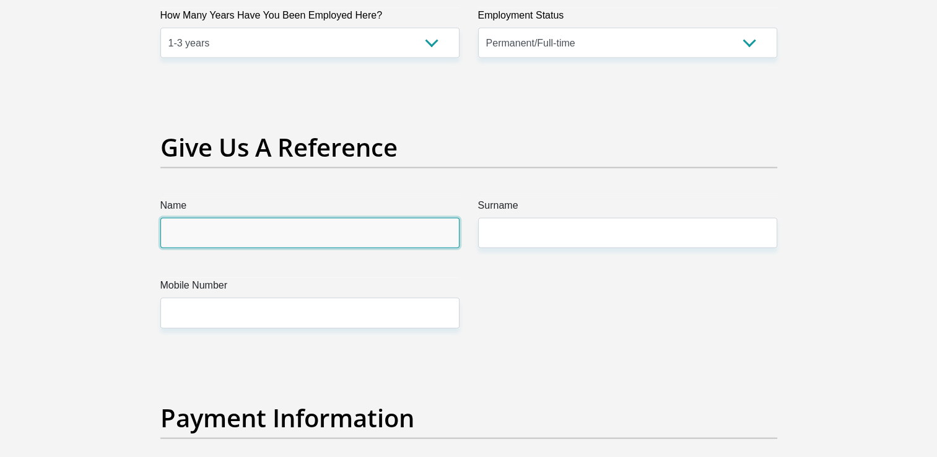
click at [416, 238] on input "Name" at bounding box center [309, 233] width 299 height 30
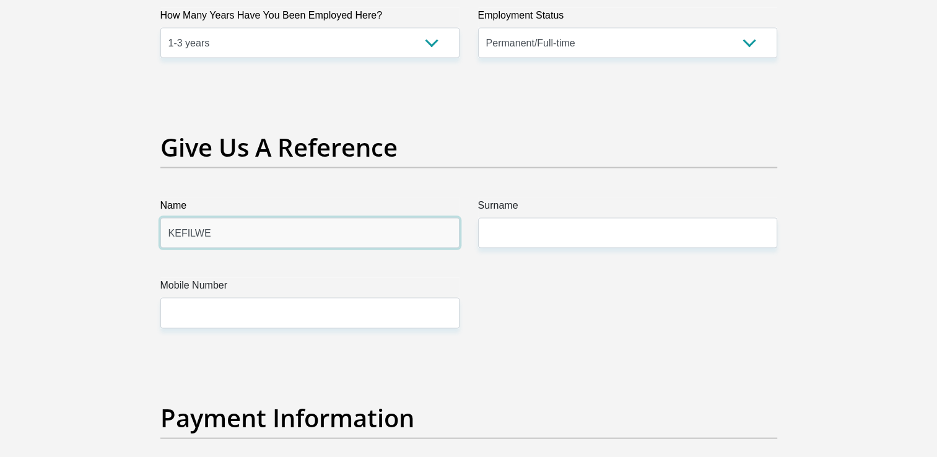
type input "KEFILWE"
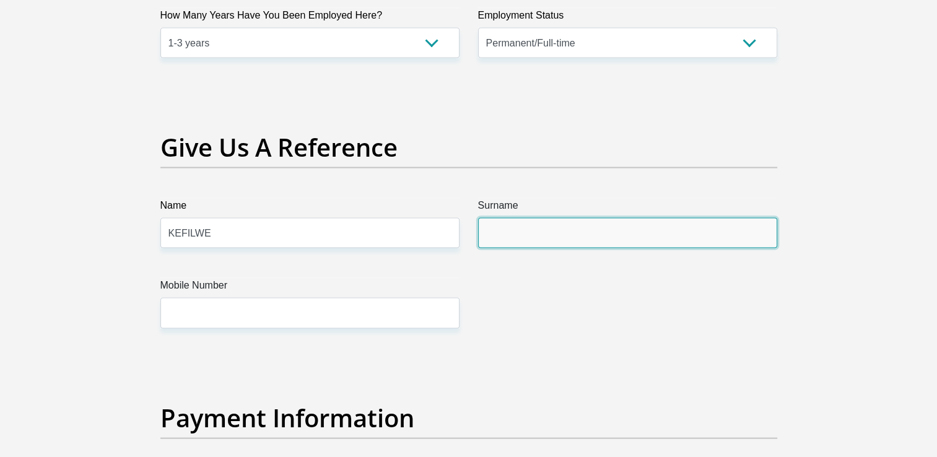
click at [555, 240] on input "Surname" at bounding box center [627, 233] width 299 height 30
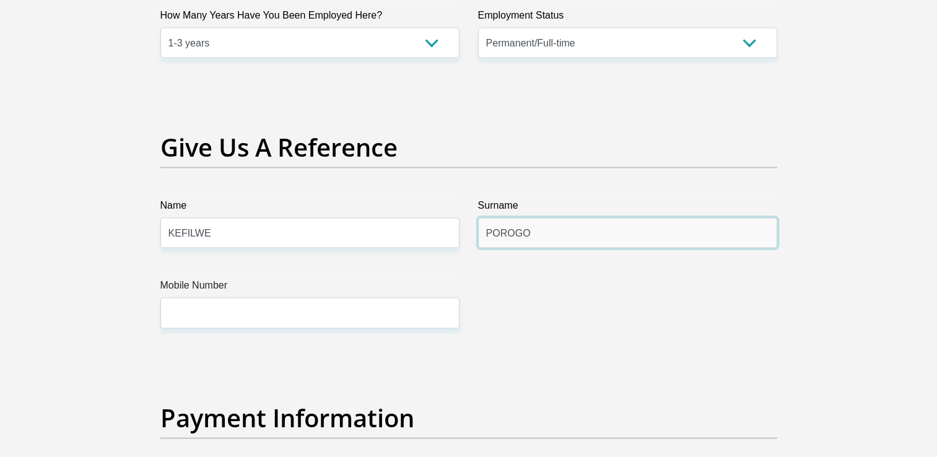
type input "POROGO"
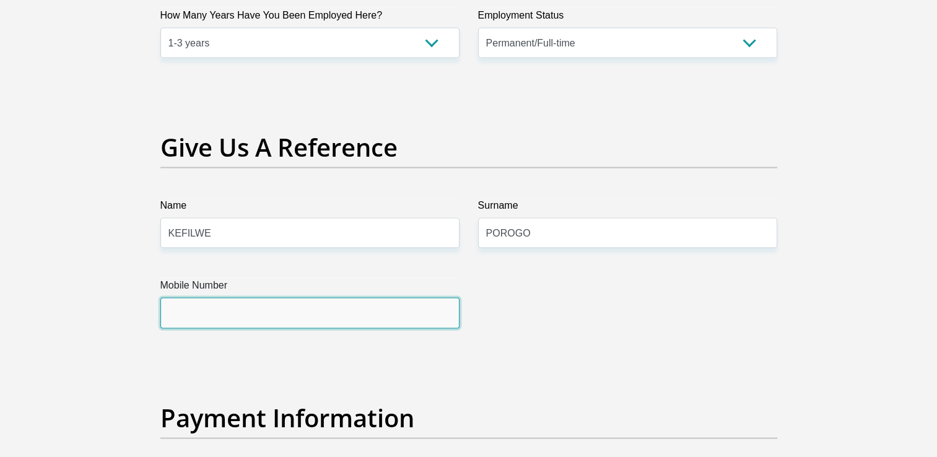
click at [425, 307] on input "Mobile Number" at bounding box center [309, 313] width 299 height 30
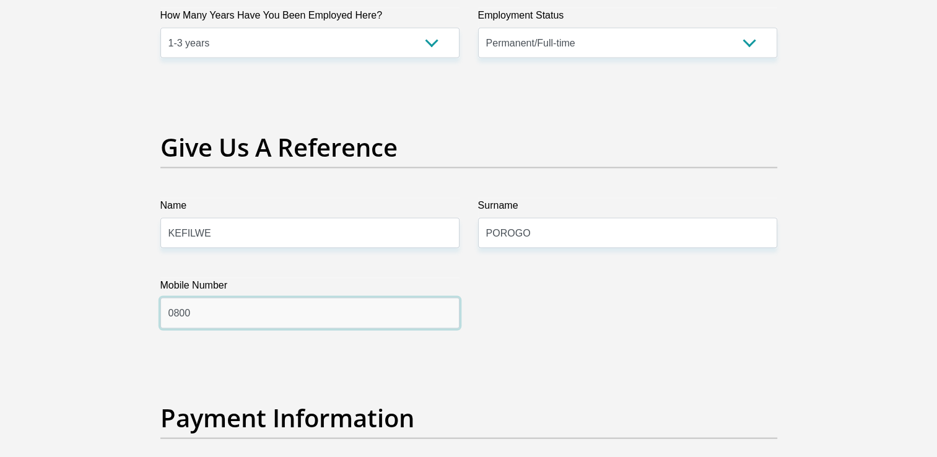
type input "0800555111"
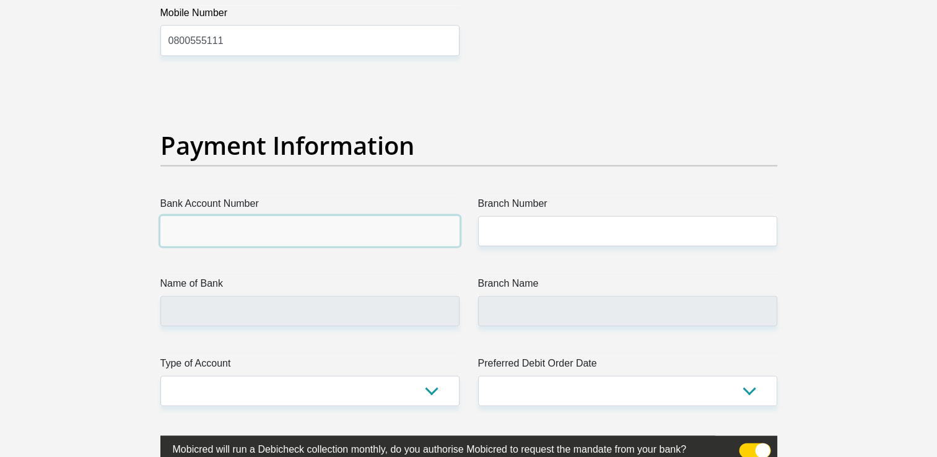
scroll to position [2688, 0]
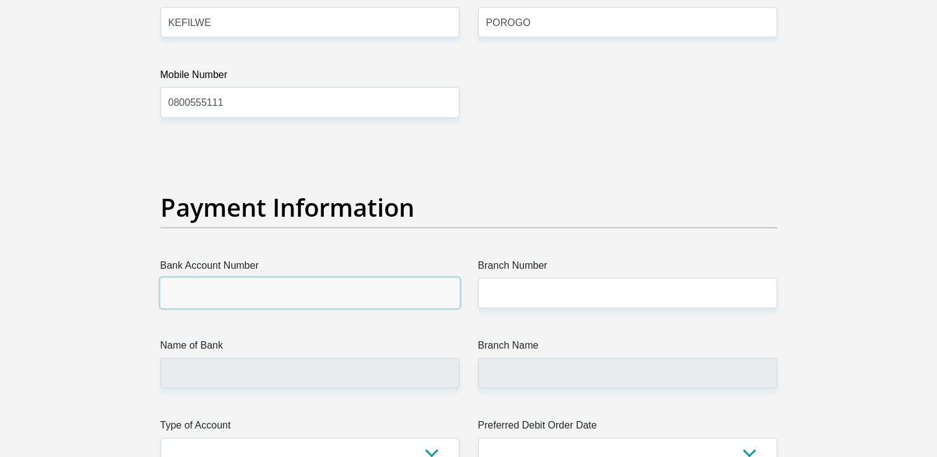
type input "N"
type input "1131257448"
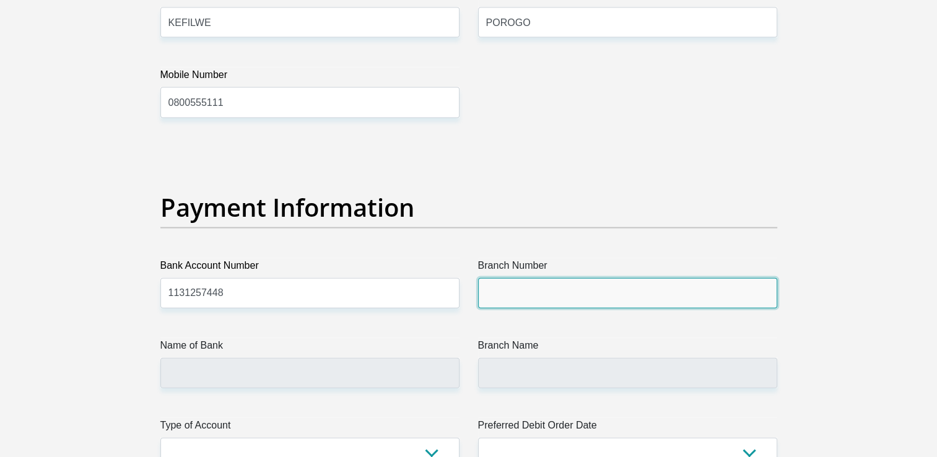
click at [506, 292] on input "Branch Number" at bounding box center [627, 293] width 299 height 30
click at [681, 286] on input "Branch Number" at bounding box center [627, 293] width 299 height 30
type input "131605"
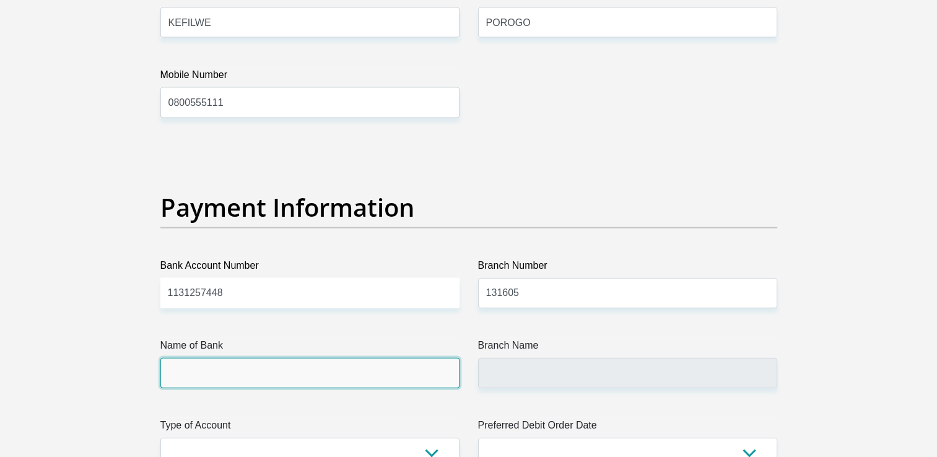
click at [407, 383] on input "Name of Bank" at bounding box center [309, 373] width 299 height 30
type input "NEDBANK"
type input "CHRIS HANI CROSSINGS"
click at [406, 382] on input "NEDBANK" at bounding box center [309, 373] width 299 height 30
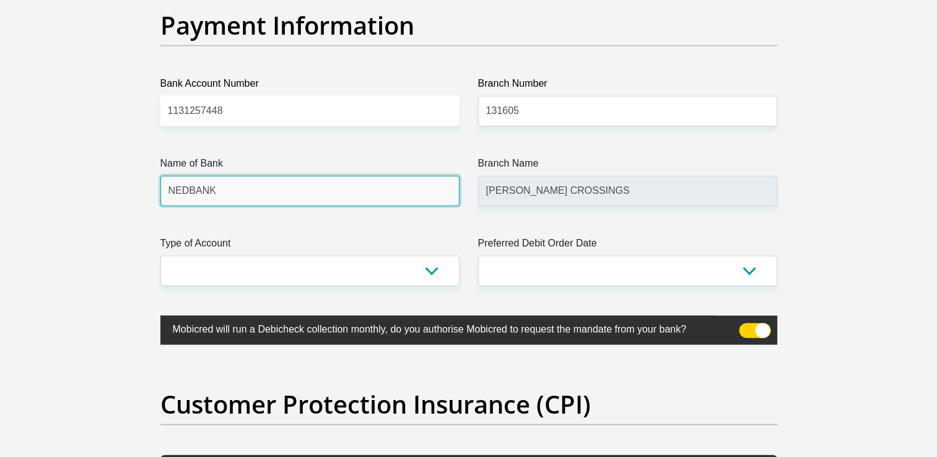
scroll to position [2874, 0]
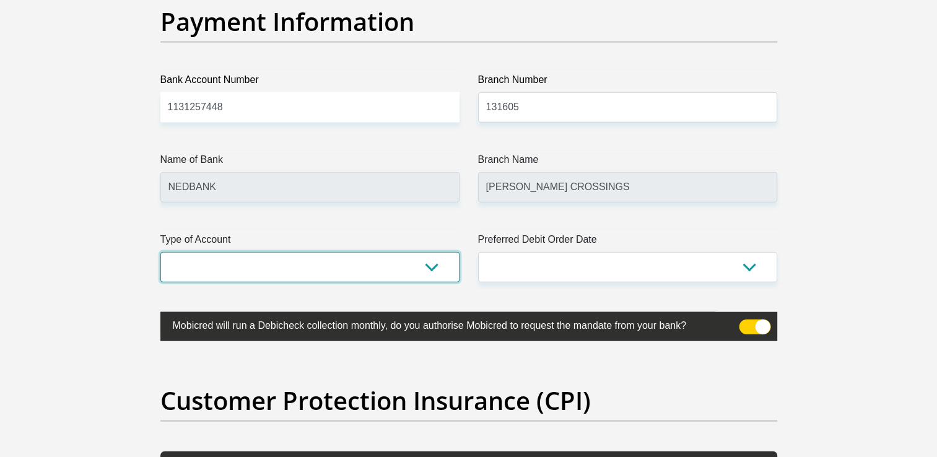
click at [427, 259] on select "Cheque Savings" at bounding box center [309, 267] width 299 height 30
select select "CUR"
click at [160, 252] on select "Cheque Savings" at bounding box center [309, 267] width 299 height 30
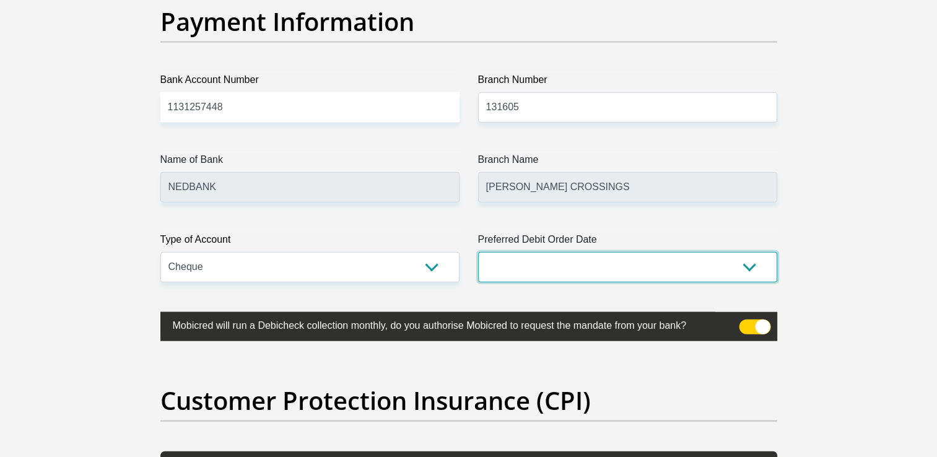
click at [687, 274] on select "1st 2nd 3rd 4th 5th 7th 18th 19th 20th 21st 22nd 23rd 24th 25th 26th 27th 28th …" at bounding box center [627, 267] width 299 height 30
select select "20"
click at [478, 252] on select "1st 2nd 3rd 4th 5th 7th 18th 19th 20th 21st 22nd 23rd 24th 25th 26th 27th 28th …" at bounding box center [627, 267] width 299 height 30
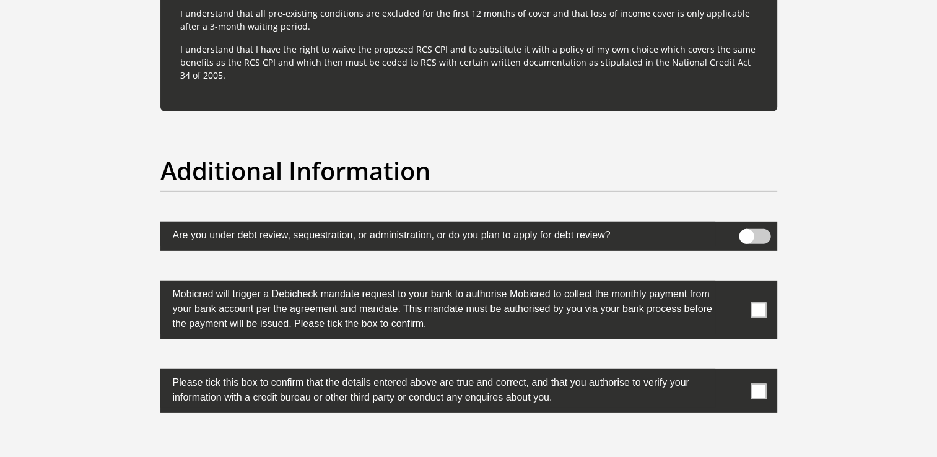
scroll to position [3865, 0]
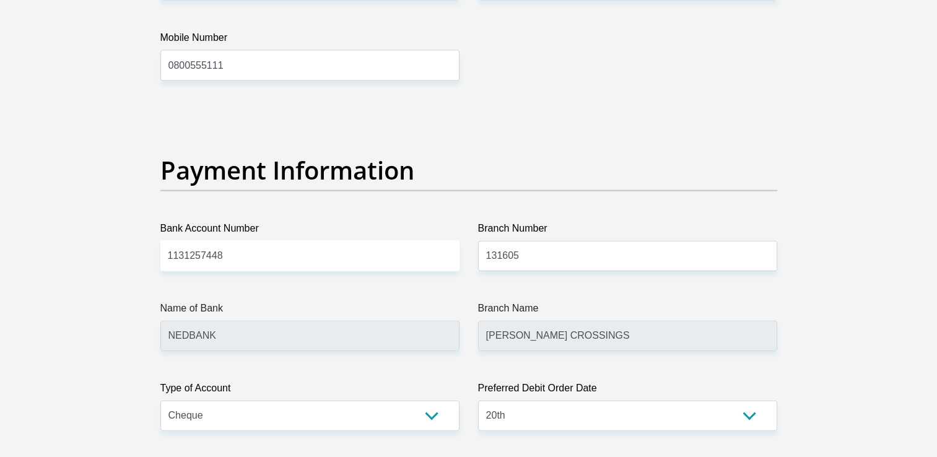
scroll to position [3097, 0]
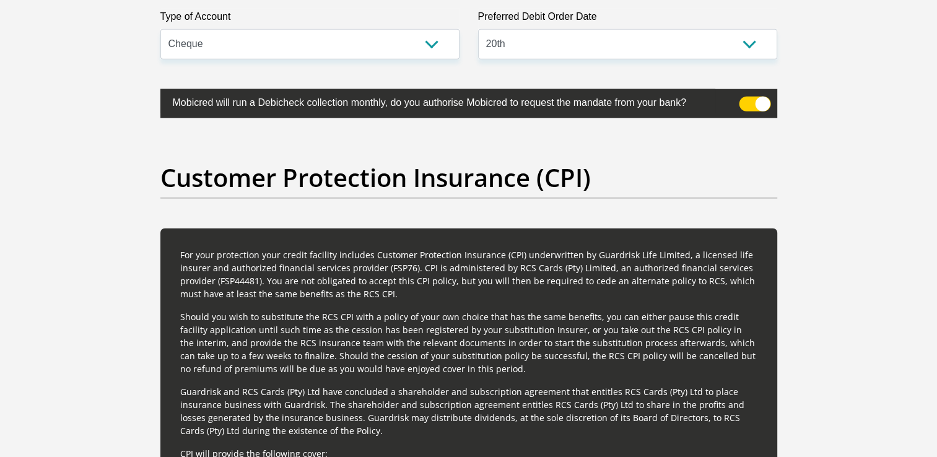
click at [762, 104] on span at bounding box center [755, 104] width 32 height 15
click at [746, 100] on input "checkbox" at bounding box center [746, 100] width 0 height 0
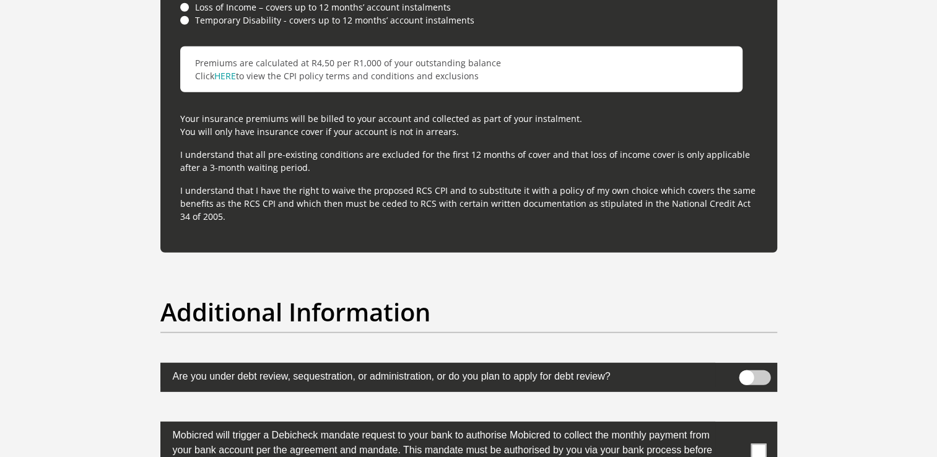
scroll to position [3984, 0]
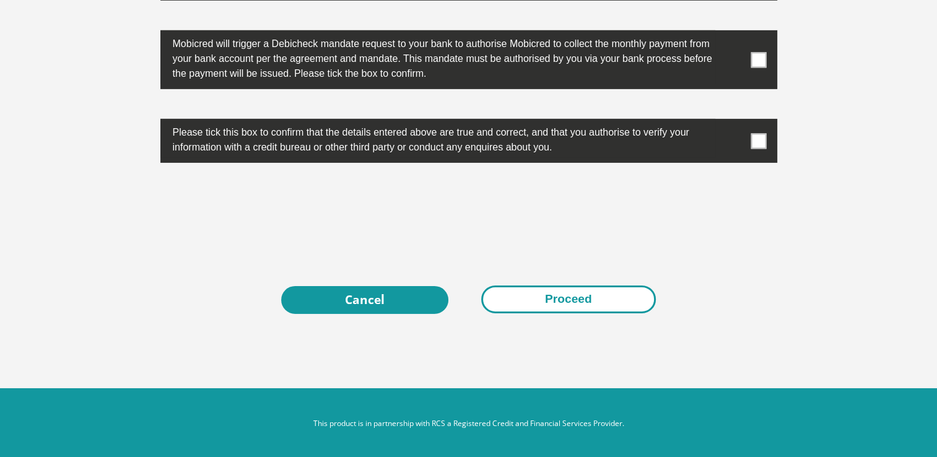
click at [613, 297] on button "Proceed" at bounding box center [568, 300] width 175 height 28
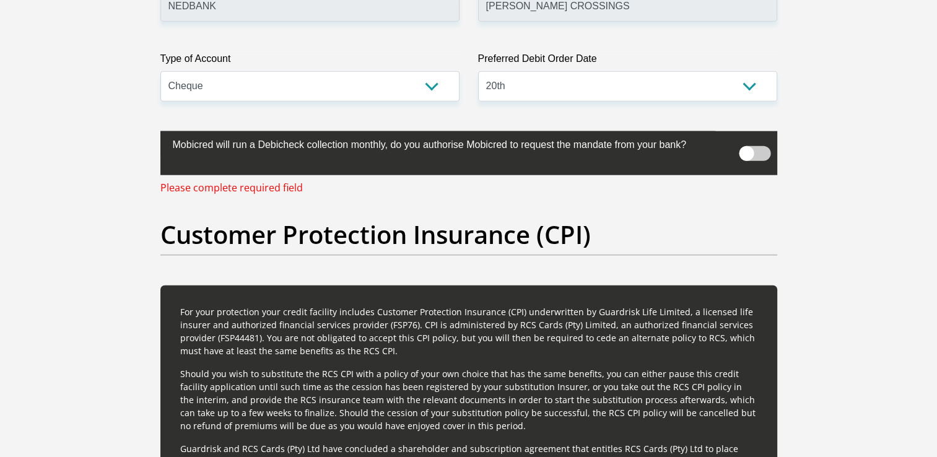
scroll to position [3048, 0]
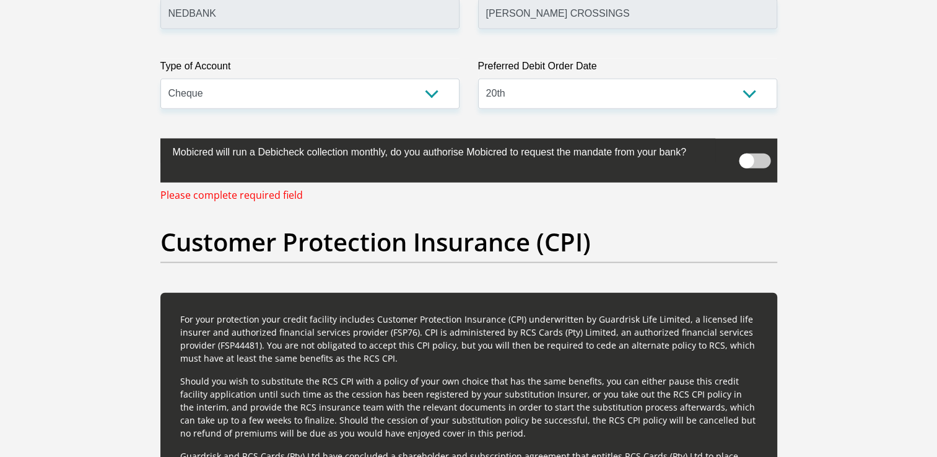
click at [746, 160] on span at bounding box center [755, 161] width 32 height 15
click at [746, 149] on input "checkbox" at bounding box center [746, 149] width 0 height 0
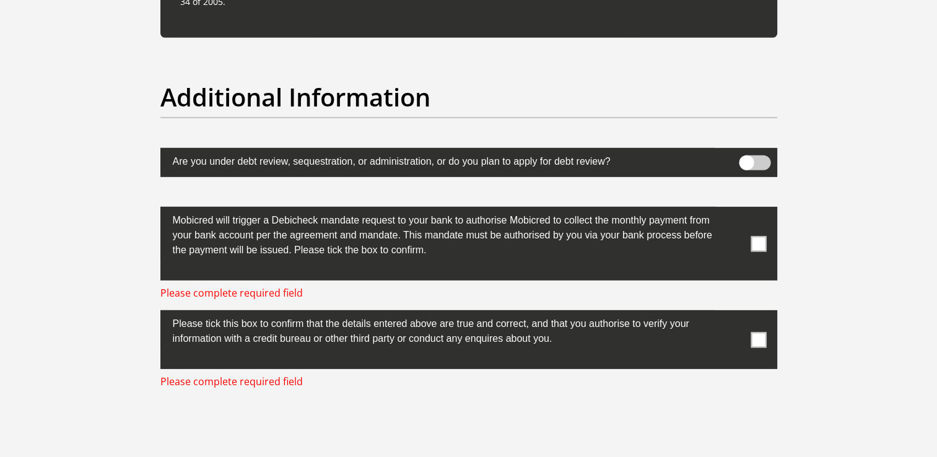
scroll to position [3853, 0]
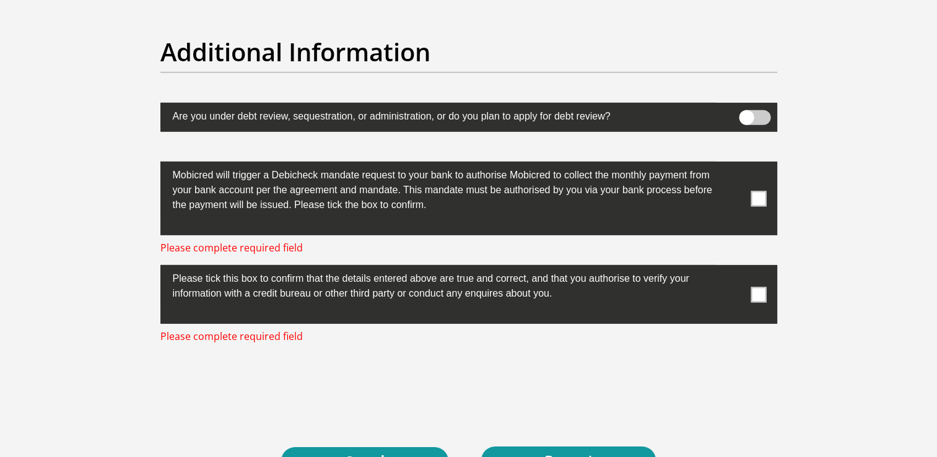
click at [760, 198] on span at bounding box center [758, 198] width 15 height 15
click at [734, 165] on input "checkbox" at bounding box center [734, 165] width 0 height 0
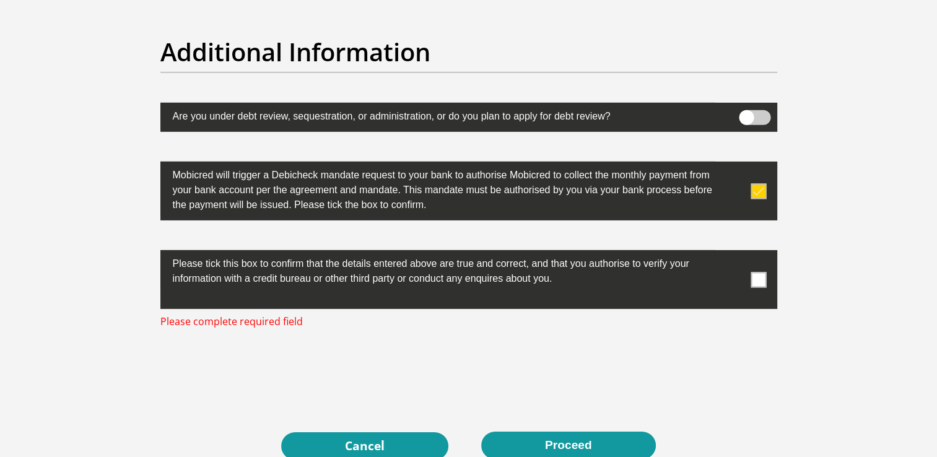
click at [758, 276] on span at bounding box center [758, 279] width 15 height 15
click at [734, 253] on input "checkbox" at bounding box center [734, 253] width 0 height 0
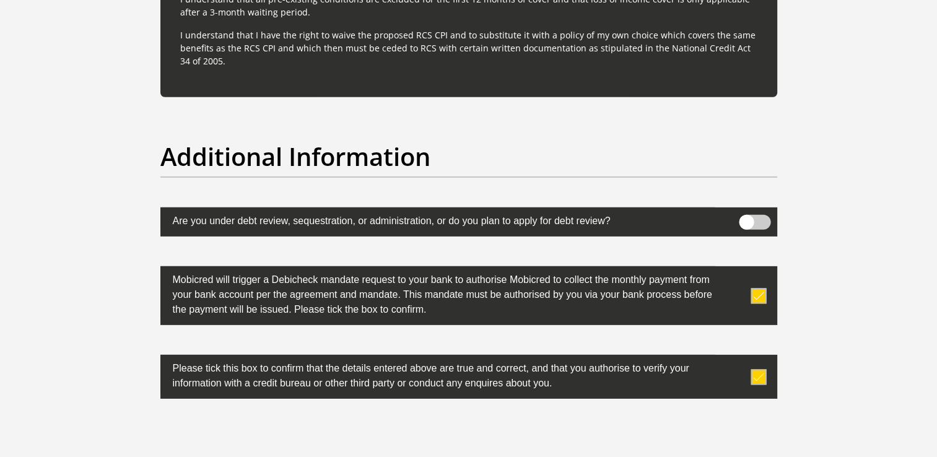
scroll to position [3851, 0]
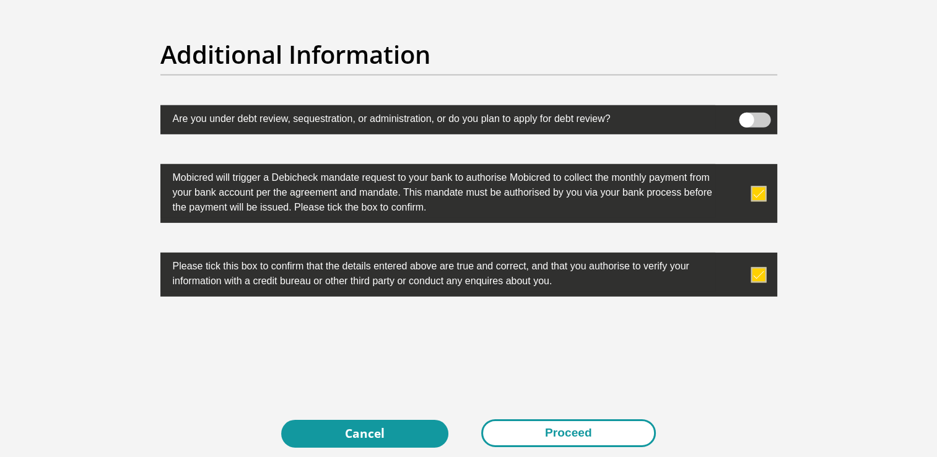
click at [536, 425] on button "Proceed" at bounding box center [568, 433] width 175 height 28
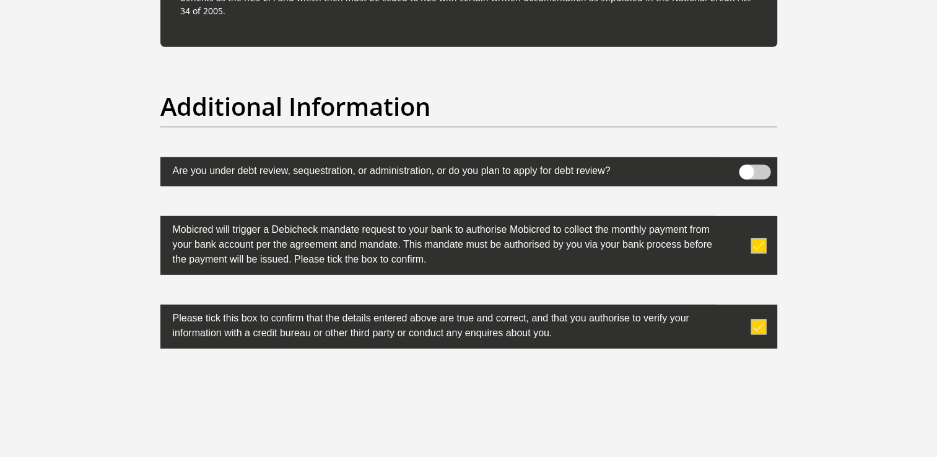
scroll to position [3984, 0]
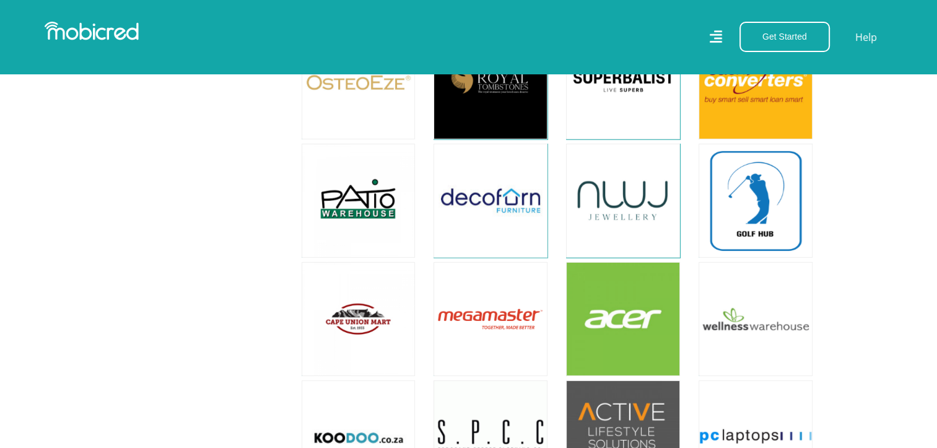
scroll to position [3407, 0]
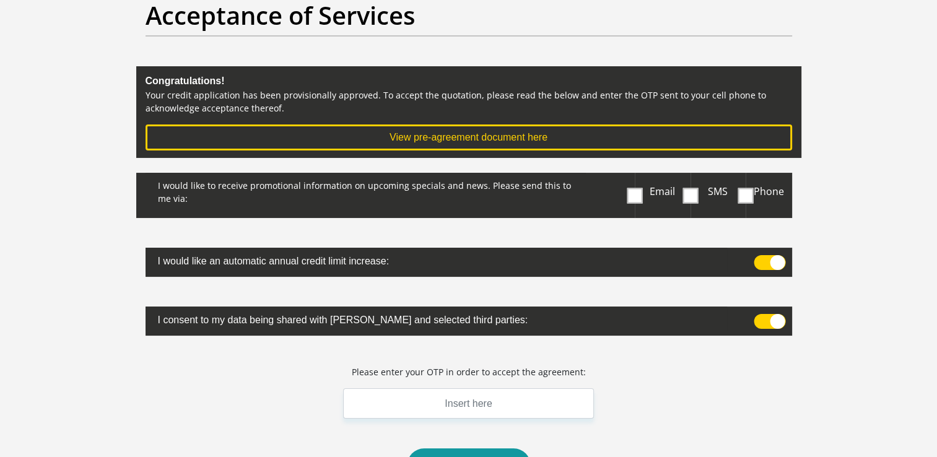
scroll to position [62, 0]
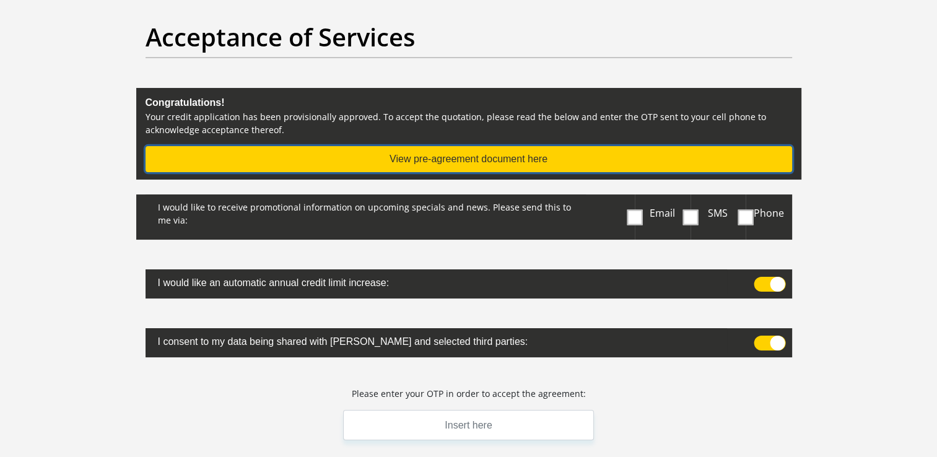
click at [441, 160] on button "View pre-agreement document here" at bounding box center [469, 159] width 647 height 26
